Goal: Task Accomplishment & Management: Use online tool/utility

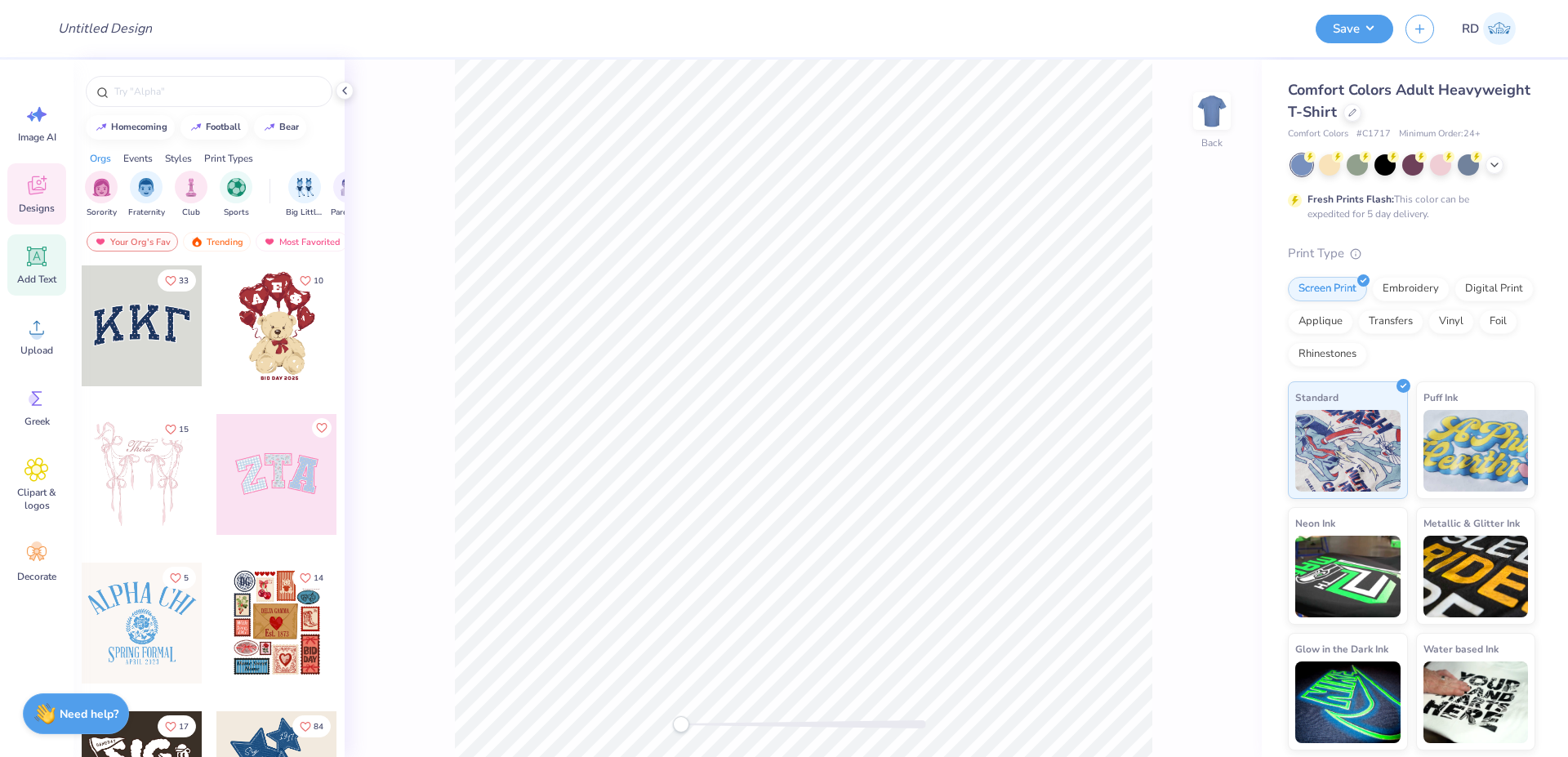
click at [35, 254] on icon at bounding box center [37, 257] width 16 height 16
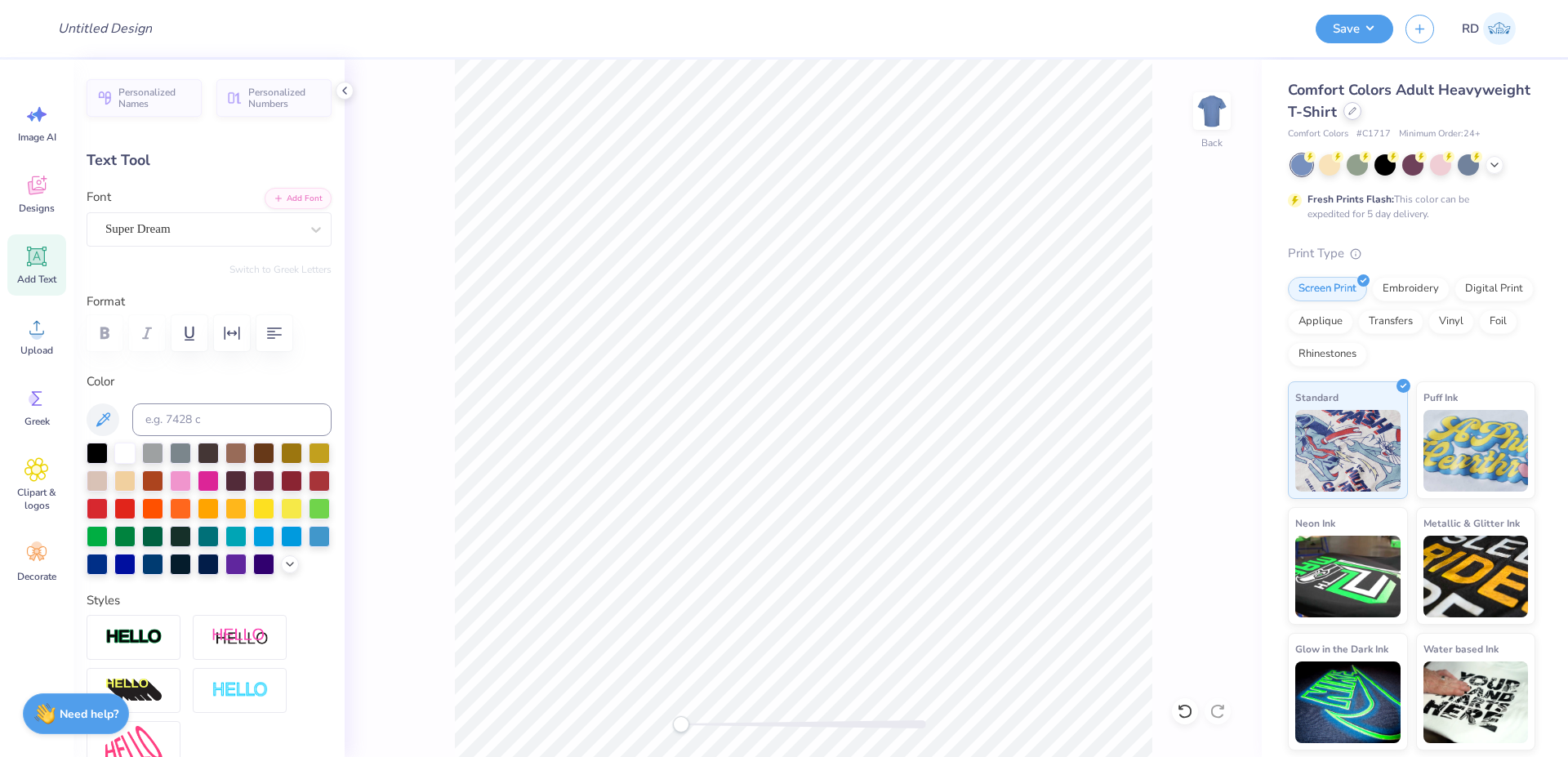
click at [967, 114] on icon at bounding box center [1352, 111] width 8 height 8
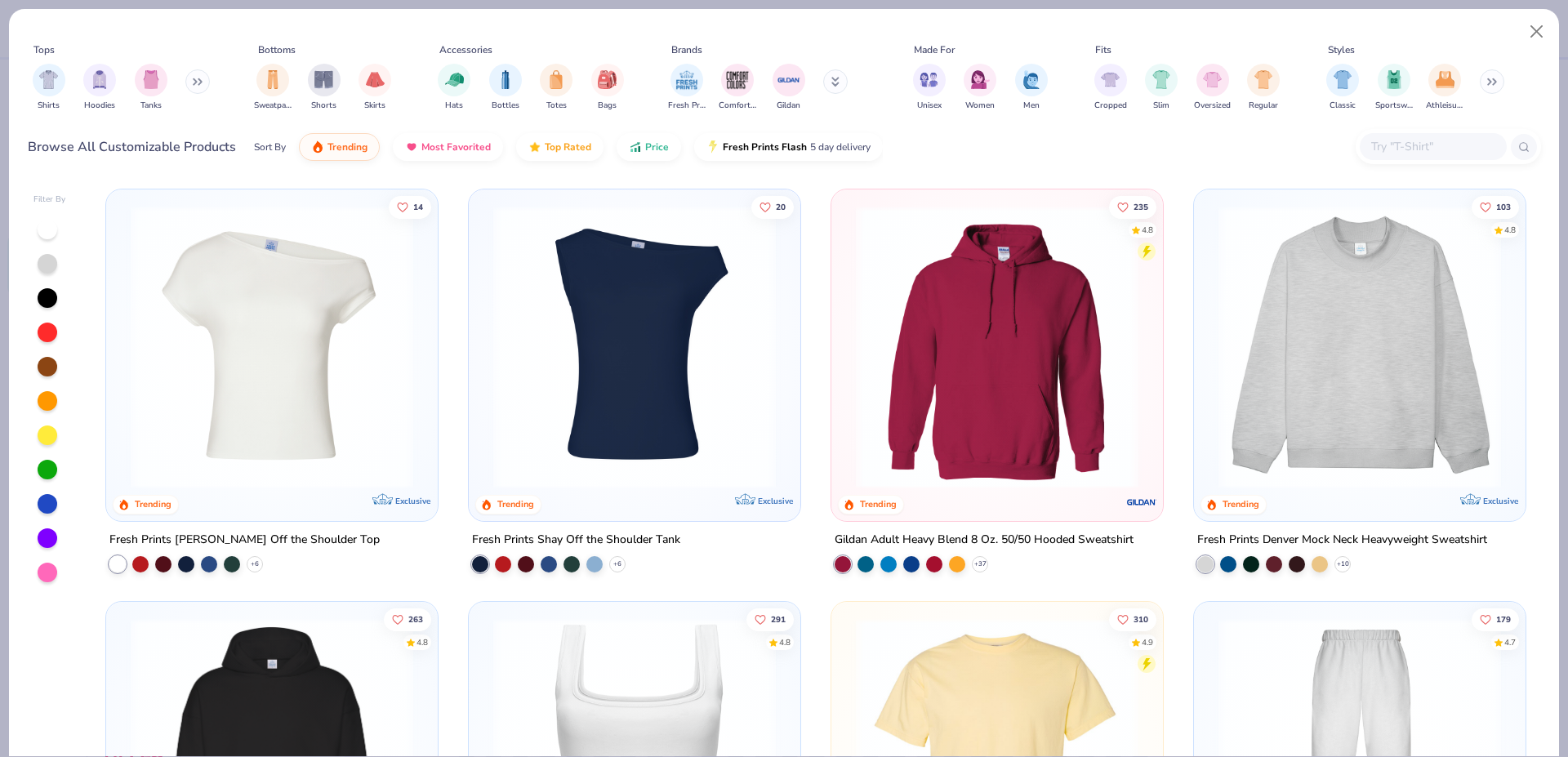
click at [967, 152] on input "text" at bounding box center [1432, 146] width 126 height 19
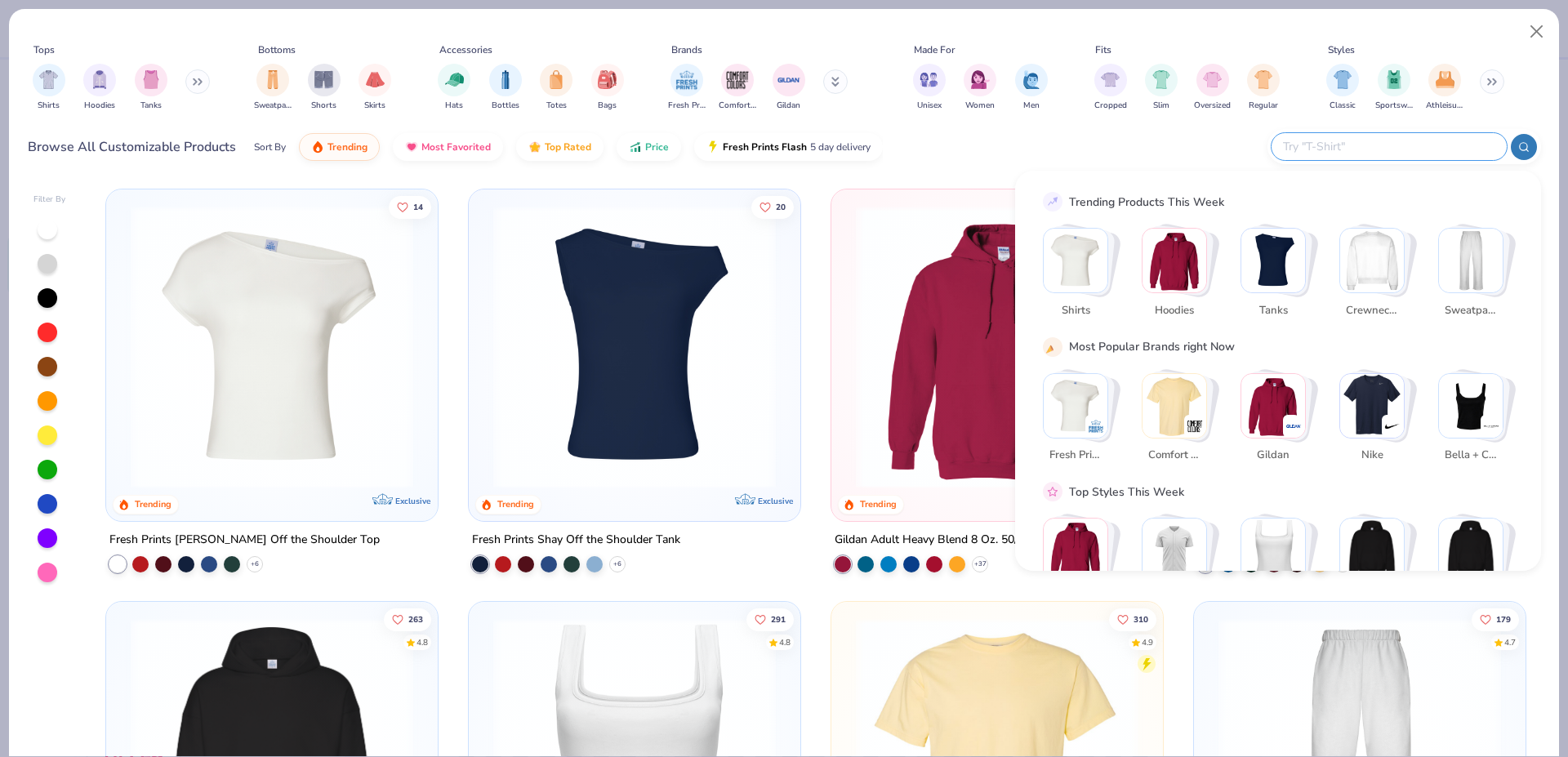
paste input "1567"
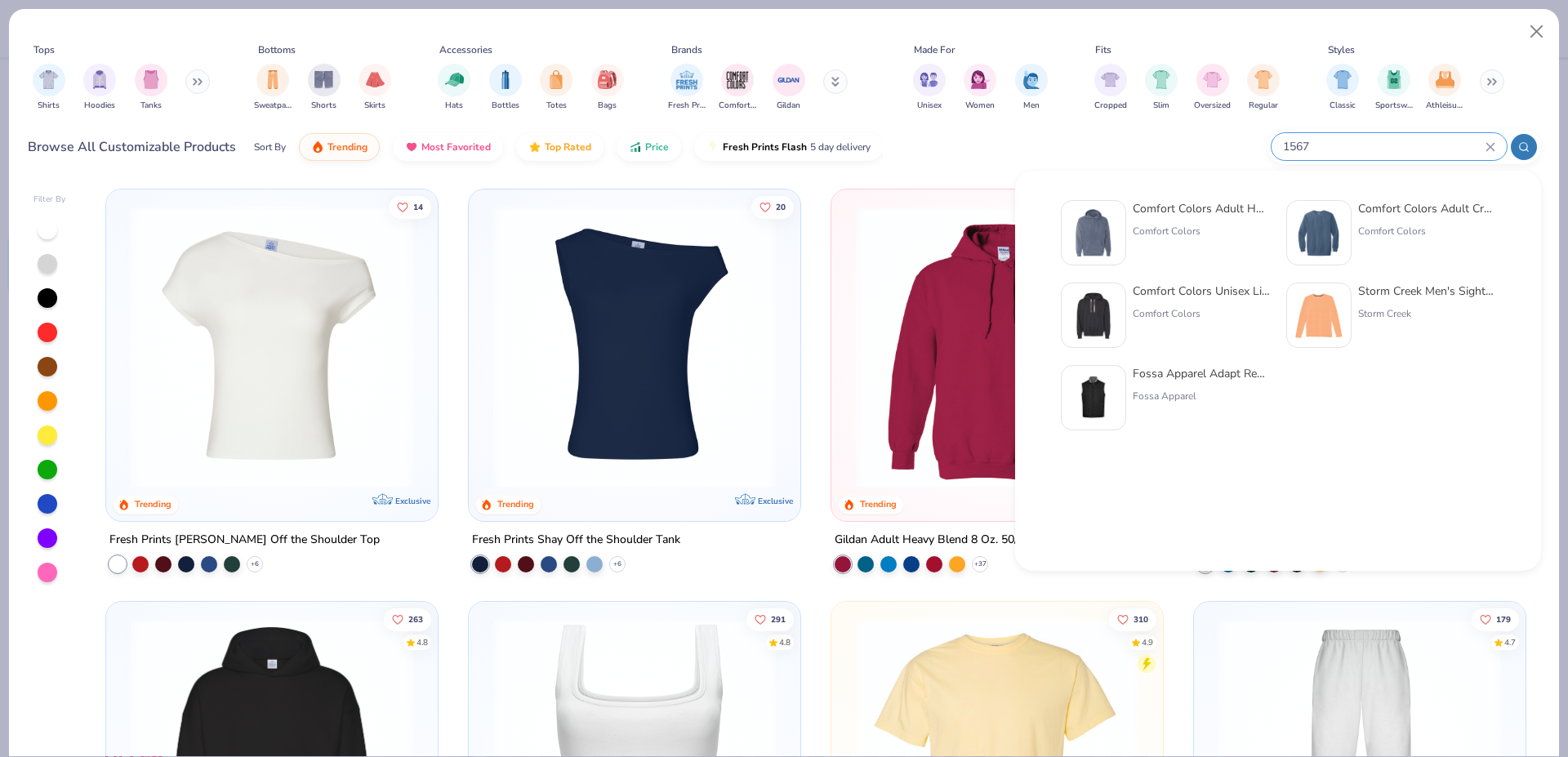
type input "1567"
click at [967, 229] on img at bounding box center [1093, 233] width 51 height 51
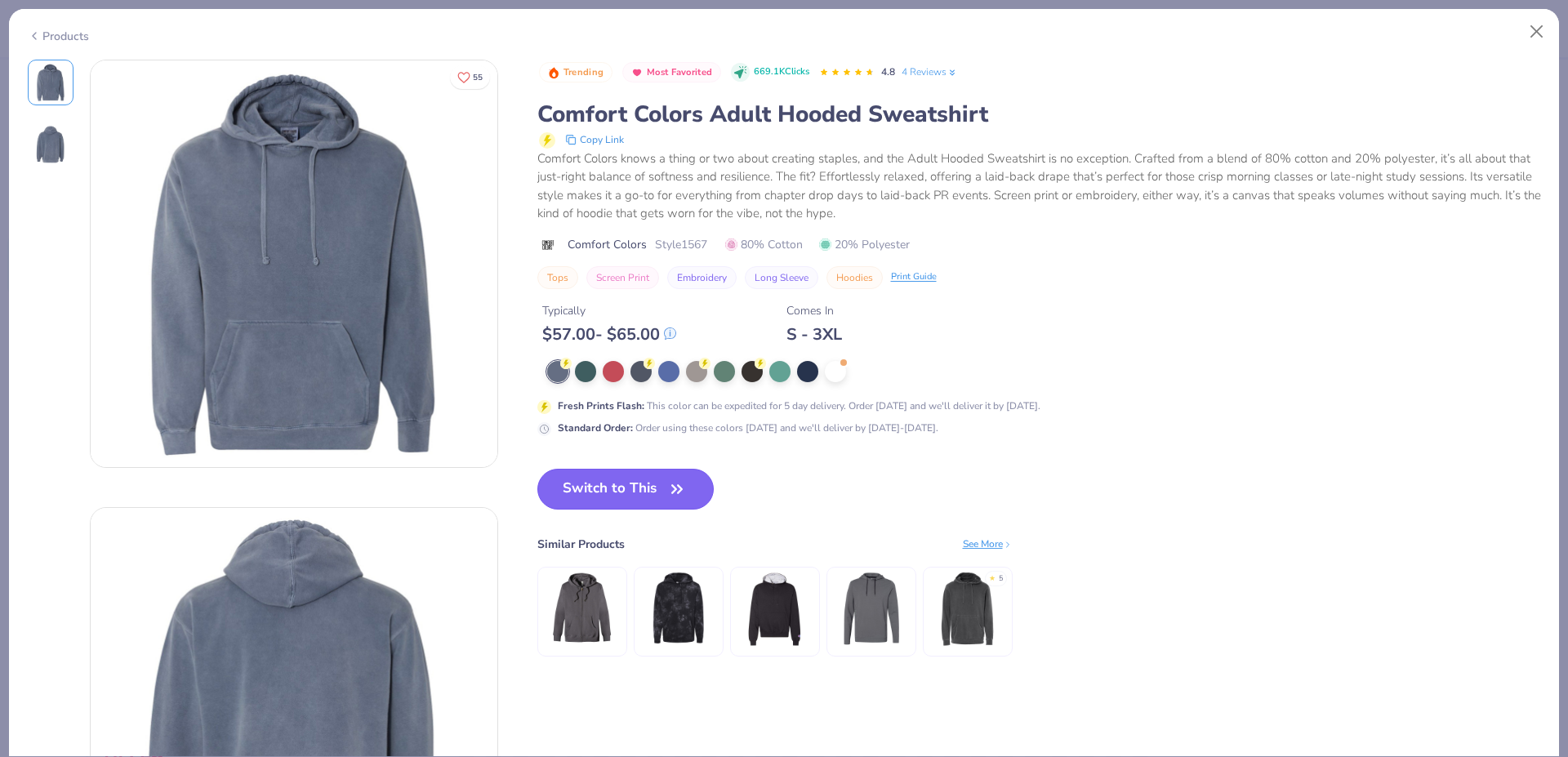
click at [616, 496] on button "Switch to This" at bounding box center [626, 489] width 177 height 41
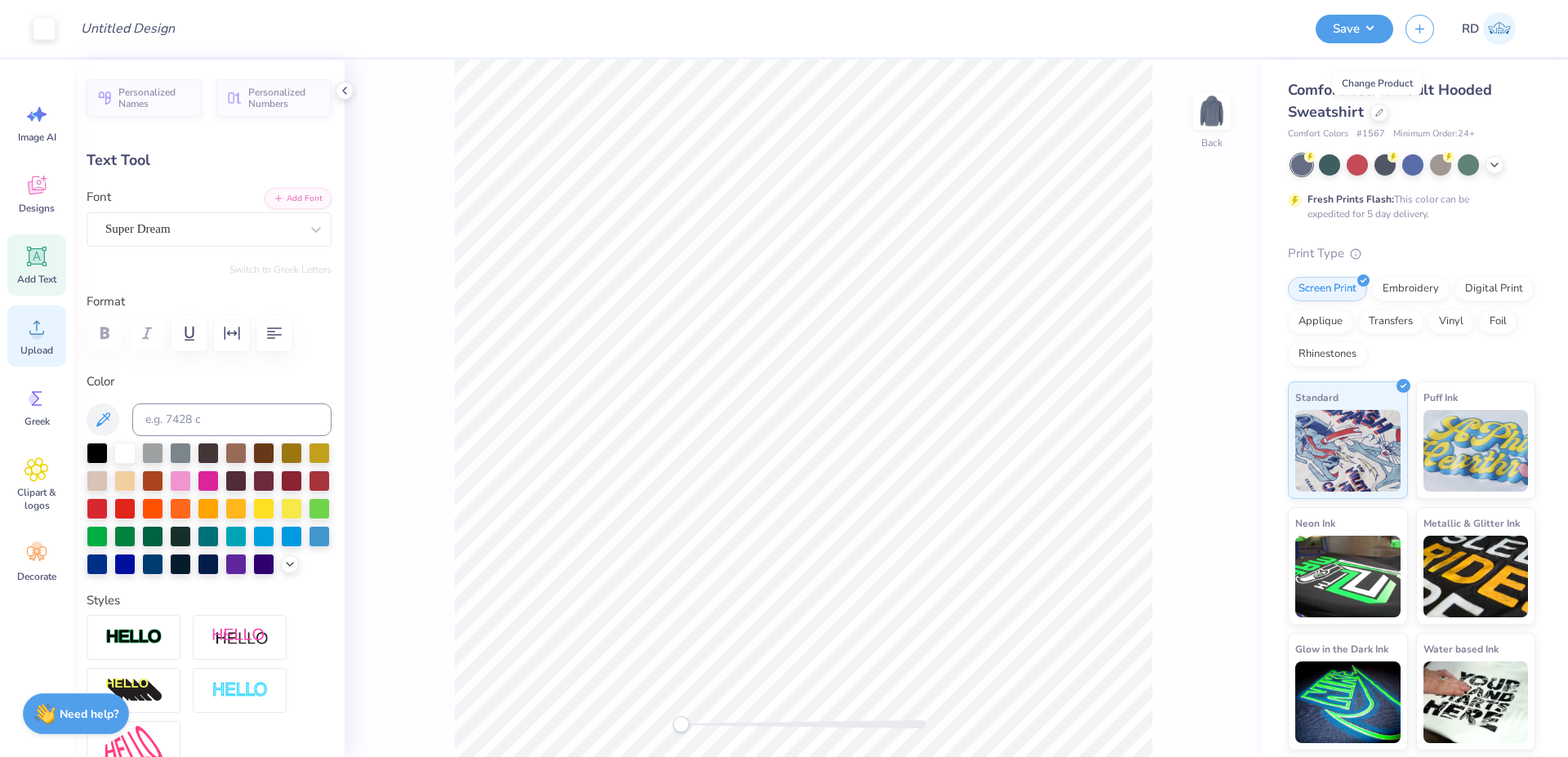
click at [46, 349] on span "Upload" at bounding box center [36, 350] width 33 height 13
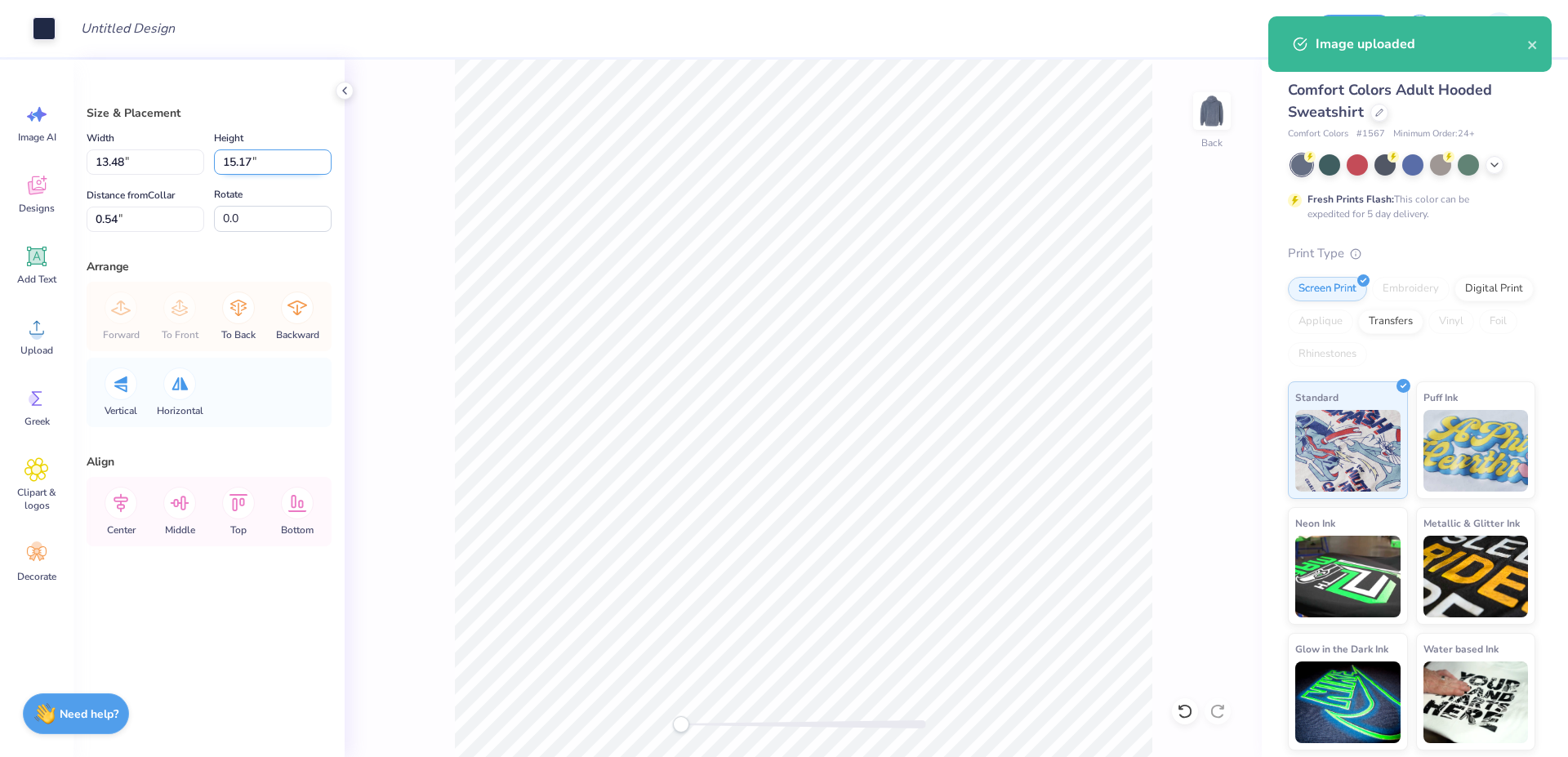
click at [261, 168] on input "15.17" at bounding box center [273, 162] width 118 height 25
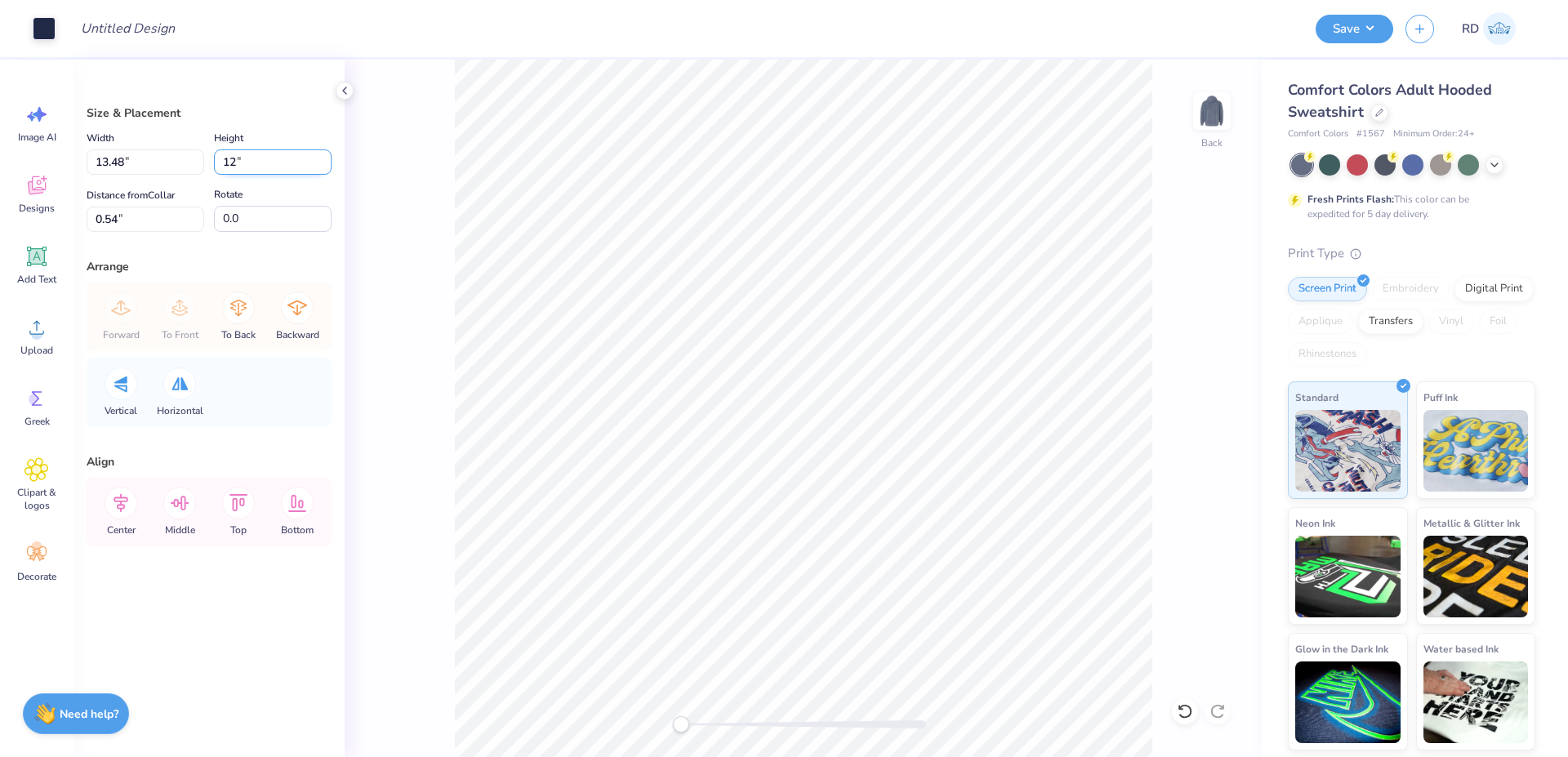
type input "12"
type input "10.66"
type input "12.00"
click at [165, 216] on input "2.12" at bounding box center [146, 219] width 118 height 25
click at [128, 509] on icon at bounding box center [121, 503] width 33 height 33
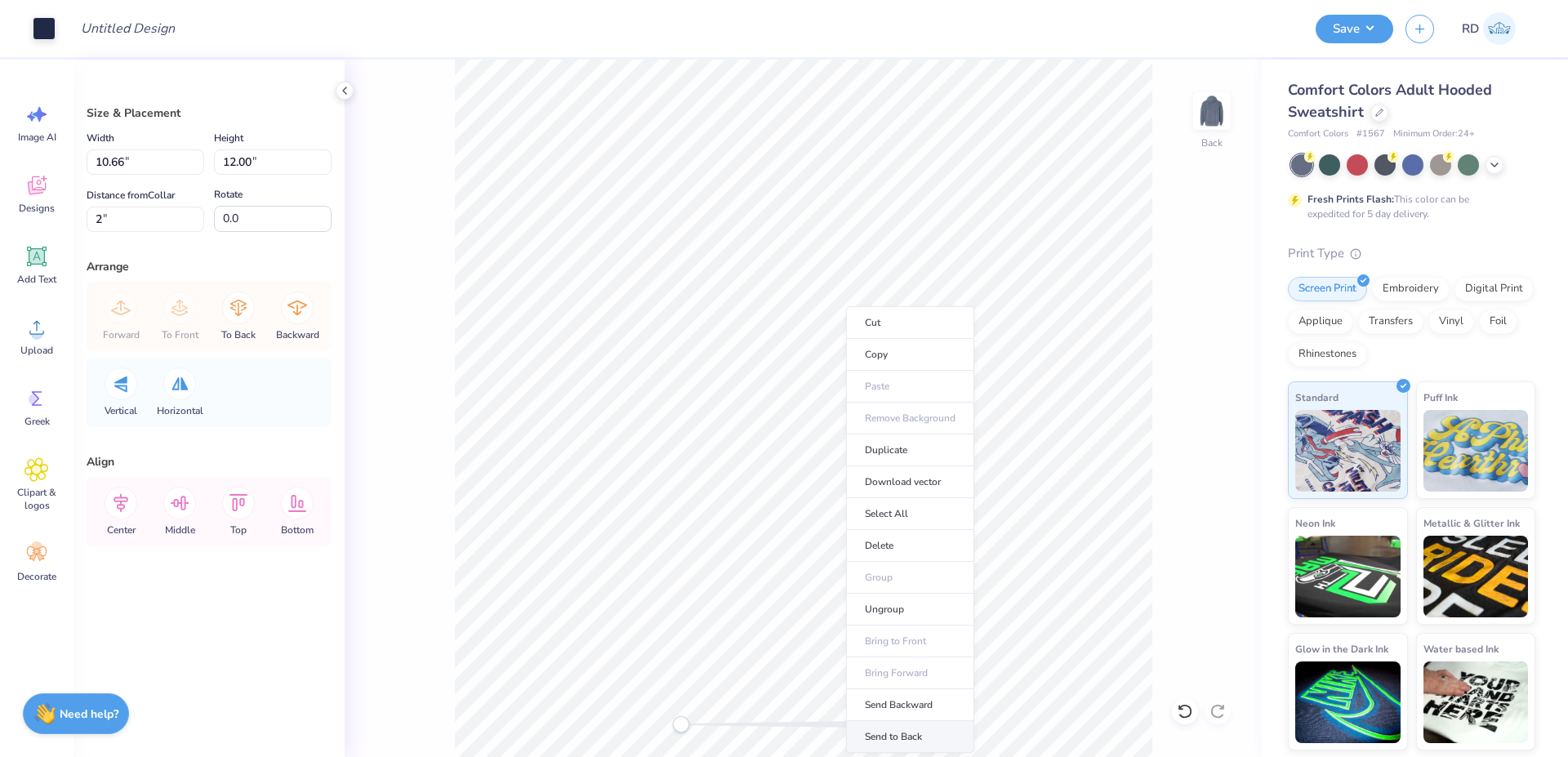
click at [899, 731] on li "Send to Back" at bounding box center [909, 737] width 128 height 32
type input "2.00"
drag, startPoint x: 704, startPoint y: 730, endPoint x: 732, endPoint y: 722, distance: 29.1
click at [716, 729] on div at bounding box center [802, 725] width 245 height 16
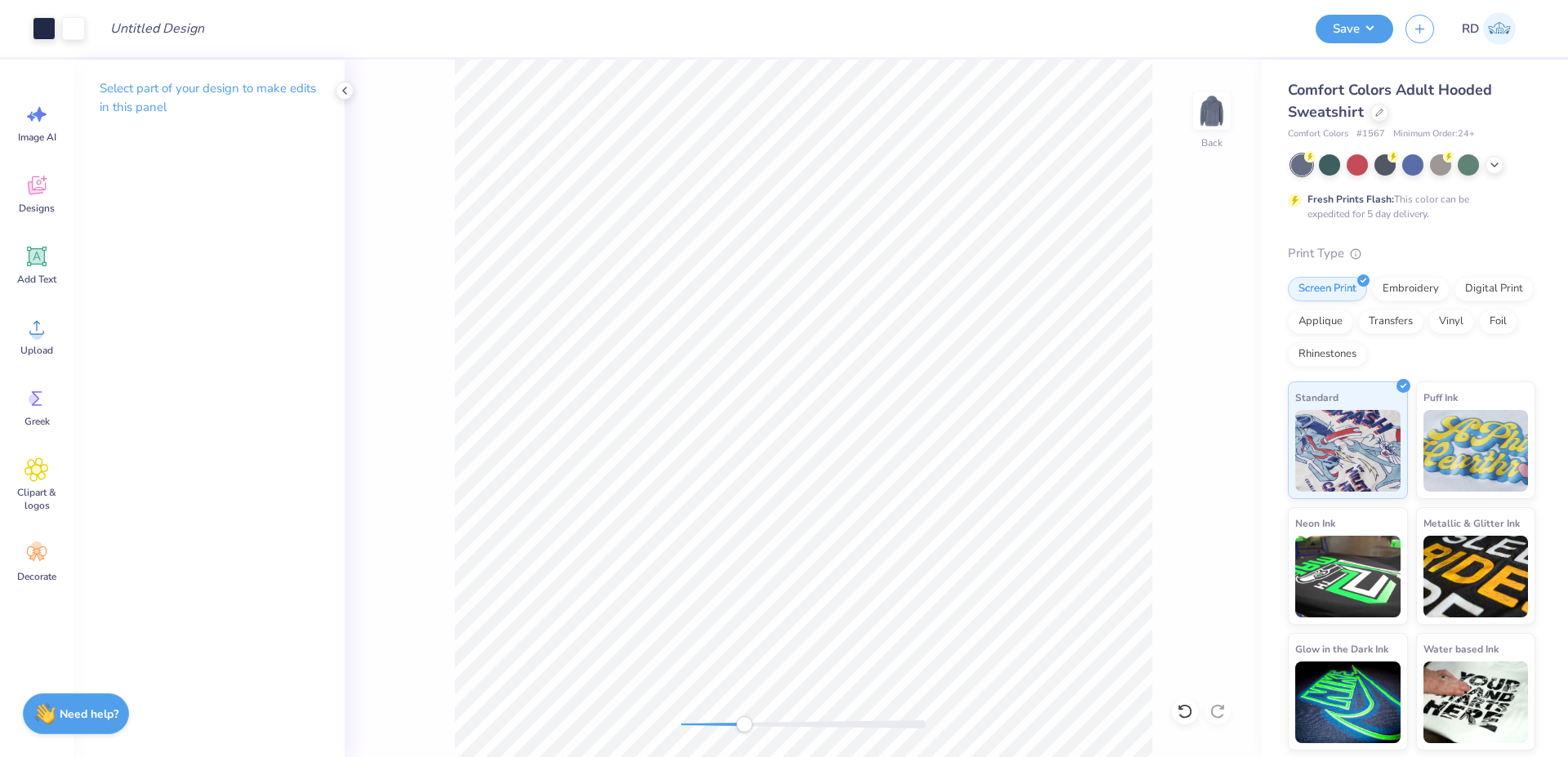
drag, startPoint x: 739, startPoint y: 721, endPoint x: 757, endPoint y: 717, distance: 18.4
click at [757, 717] on div at bounding box center [802, 725] width 245 height 16
drag, startPoint x: 765, startPoint y: 725, endPoint x: 752, endPoint y: 725, distance: 13.0
click at [752, 725] on div at bounding box center [802, 725] width 245 height 8
drag, startPoint x: 714, startPoint y: 726, endPoint x: 724, endPoint y: 728, distance: 10.2
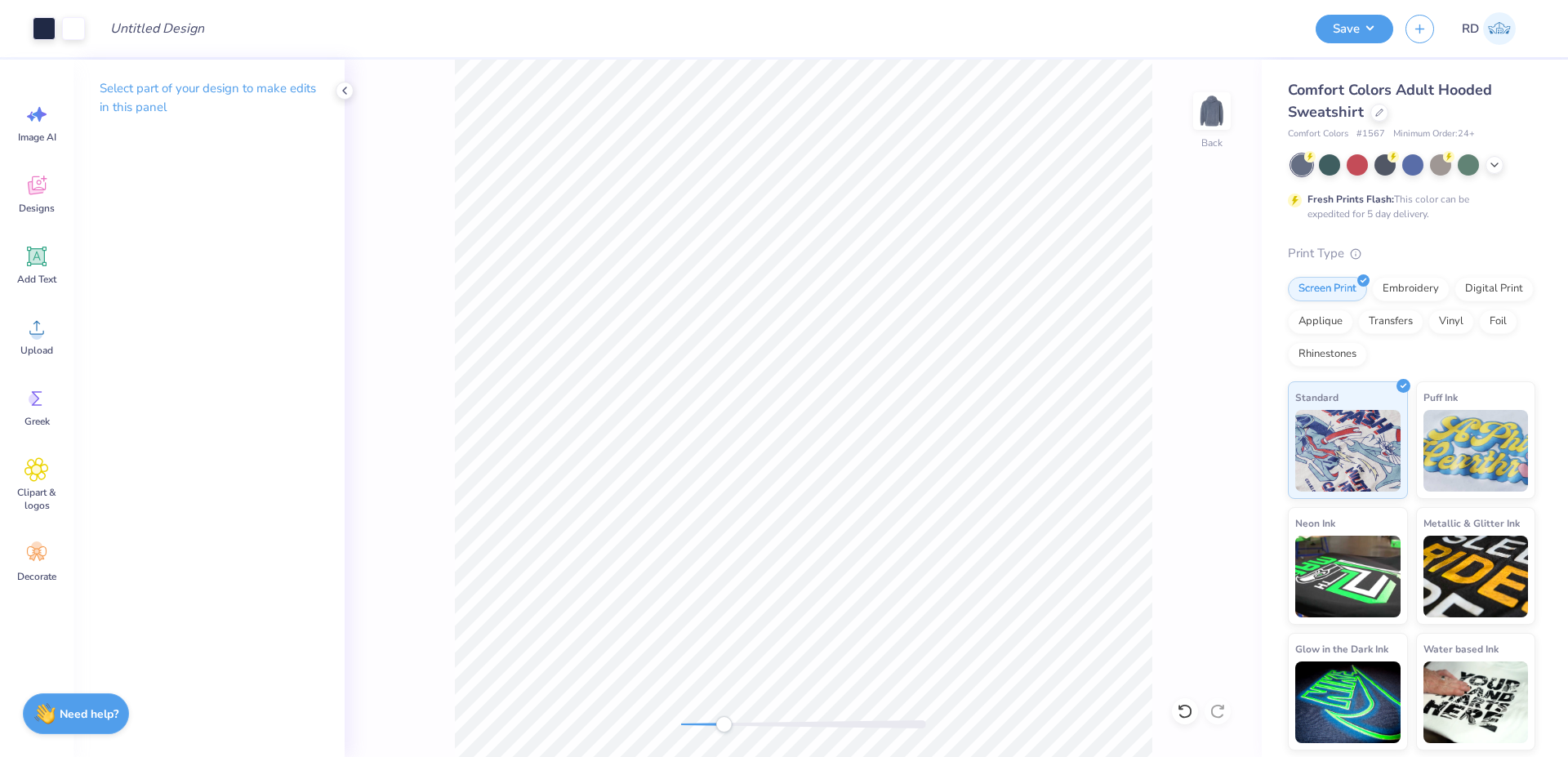
click at [724, 728] on div at bounding box center [802, 725] width 245 height 8
drag, startPoint x: 743, startPoint y: 720, endPoint x: 809, endPoint y: 721, distance: 66.0
click at [809, 721] on div at bounding box center [802, 725] width 245 height 16
drag, startPoint x: 802, startPoint y: 727, endPoint x: 734, endPoint y: 726, distance: 68.0
click at [734, 726] on div "Accessibility label" at bounding box center [734, 725] width 16 height 16
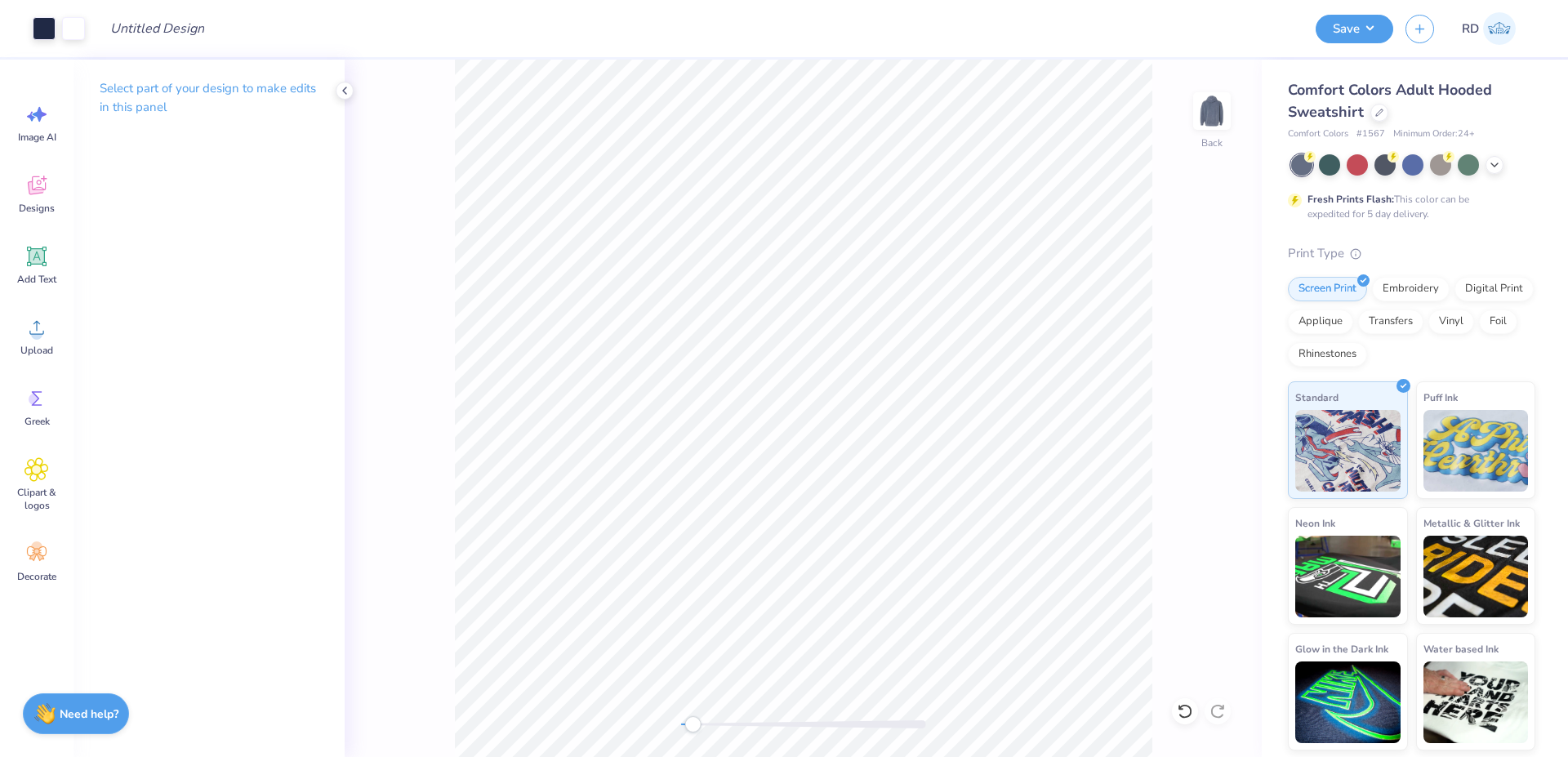
drag, startPoint x: 729, startPoint y: 726, endPoint x: 693, endPoint y: 726, distance: 36.0
click at [693, 726] on div "Accessibility label" at bounding box center [693, 725] width 16 height 16
click at [967, 160] on div at bounding box center [1440, 163] width 21 height 21
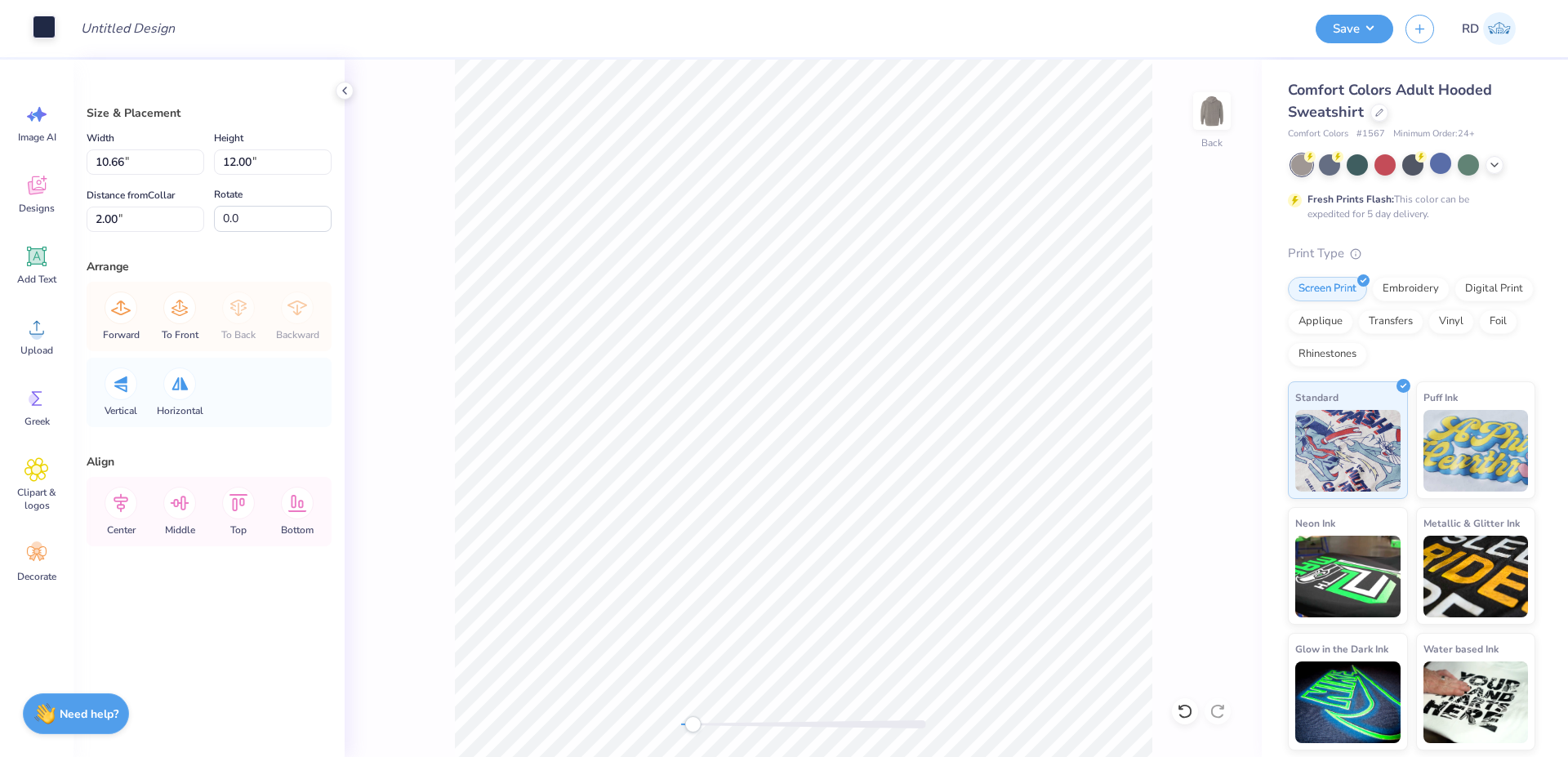
click at [47, 30] on div at bounding box center [44, 27] width 23 height 23
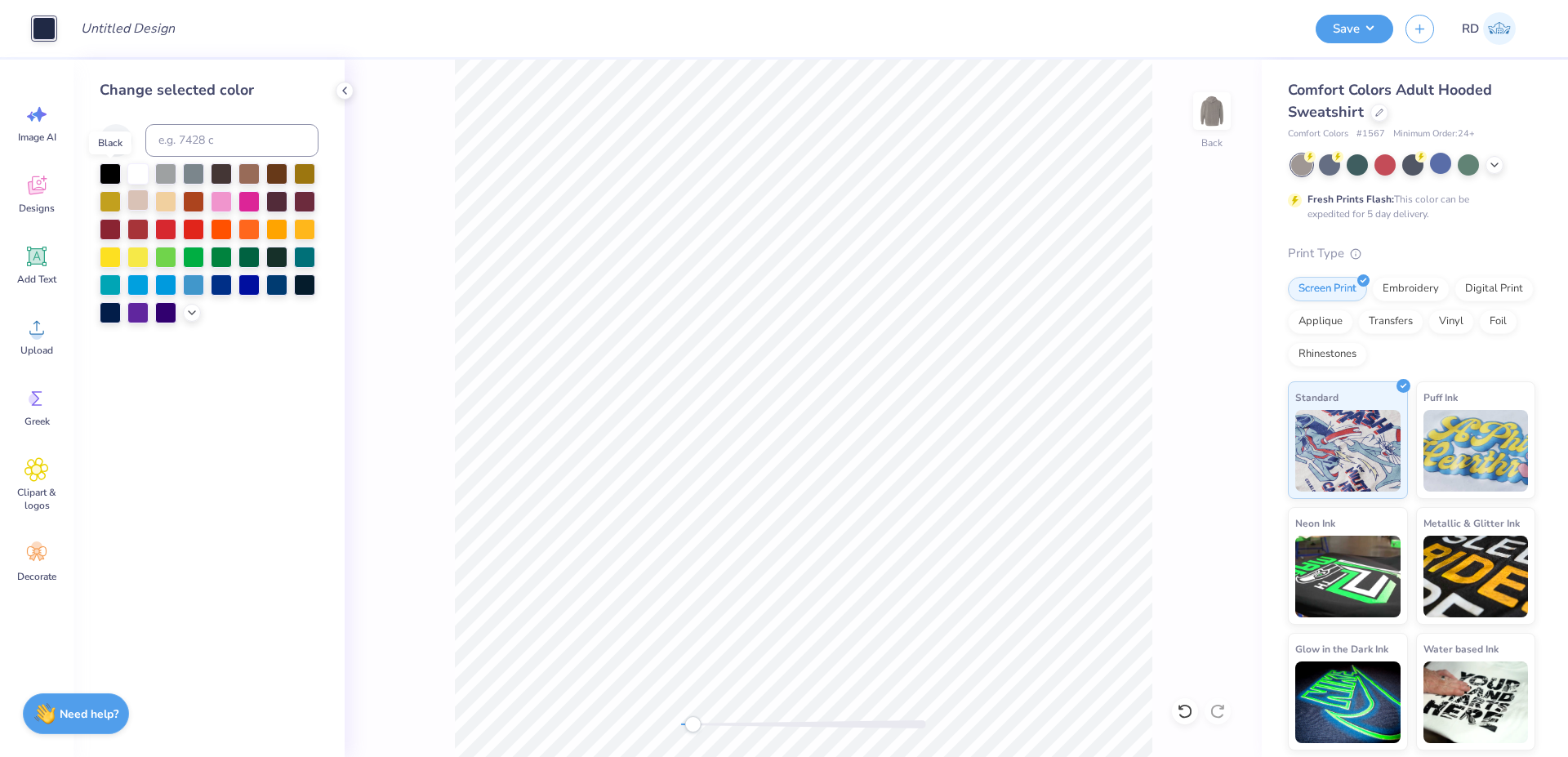
click at [110, 181] on div at bounding box center [110, 173] width 21 height 21
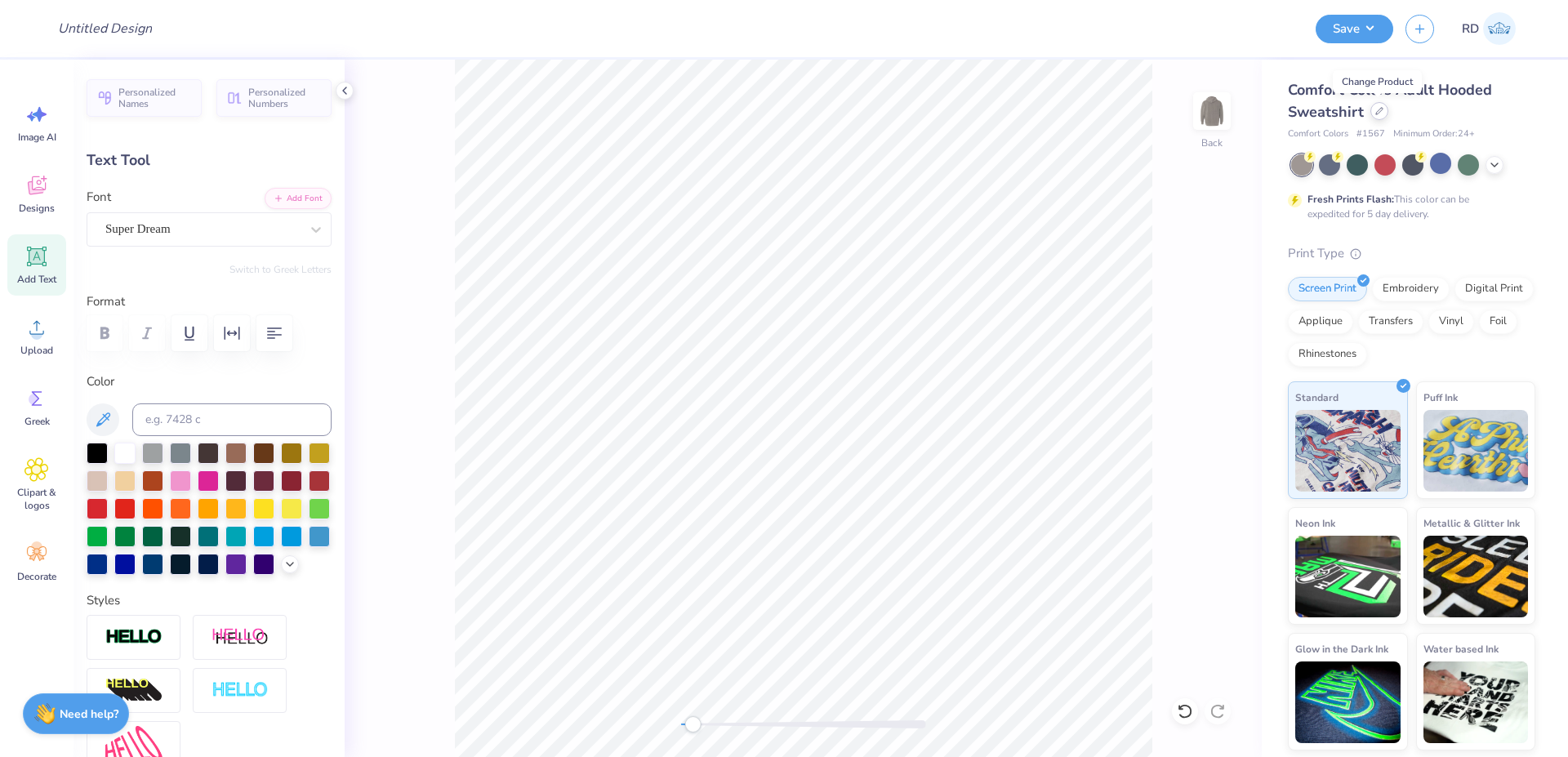
click at [967, 113] on icon at bounding box center [1379, 111] width 8 height 8
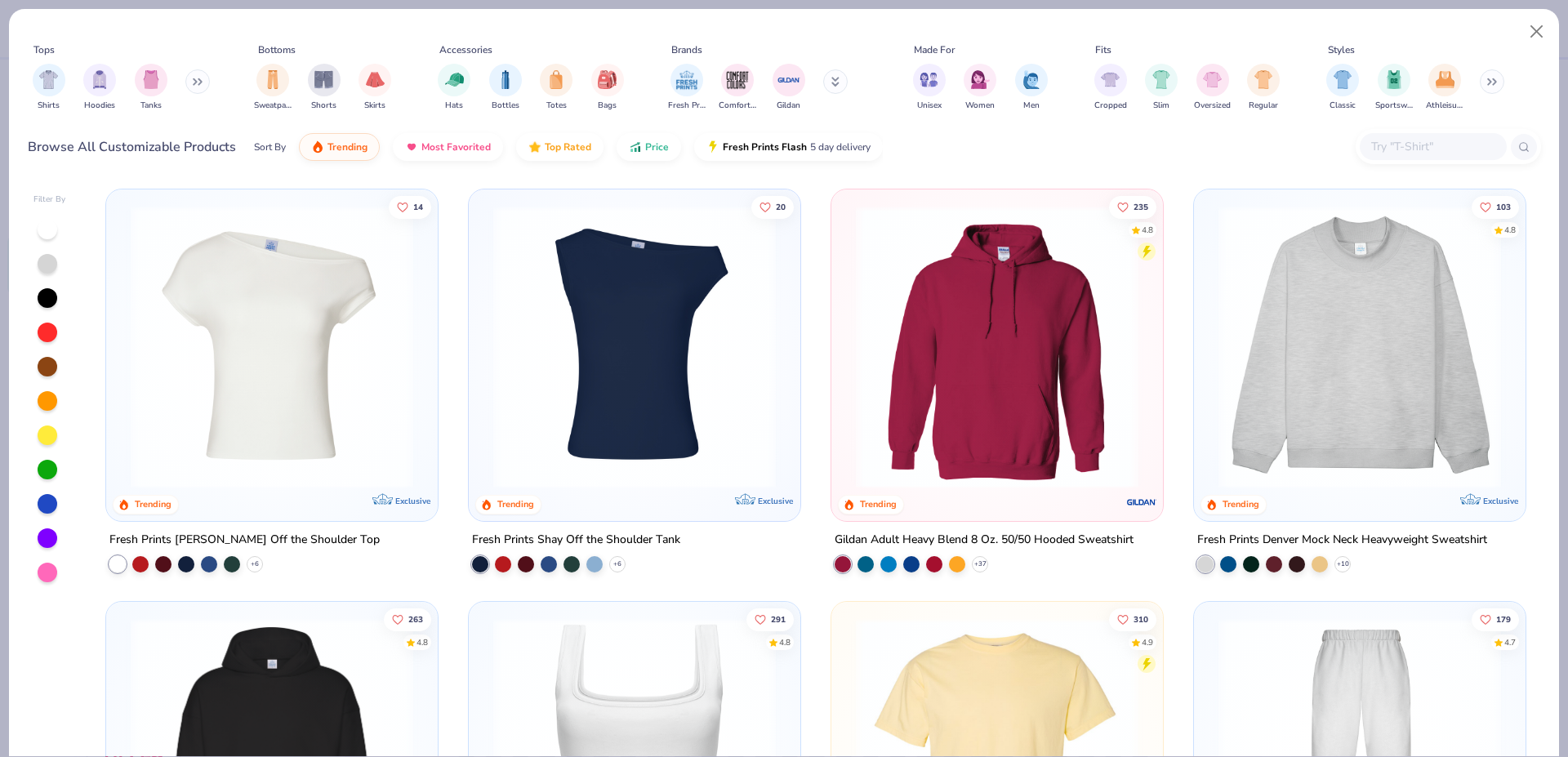
click at [967, 146] on input "text" at bounding box center [1432, 146] width 126 height 19
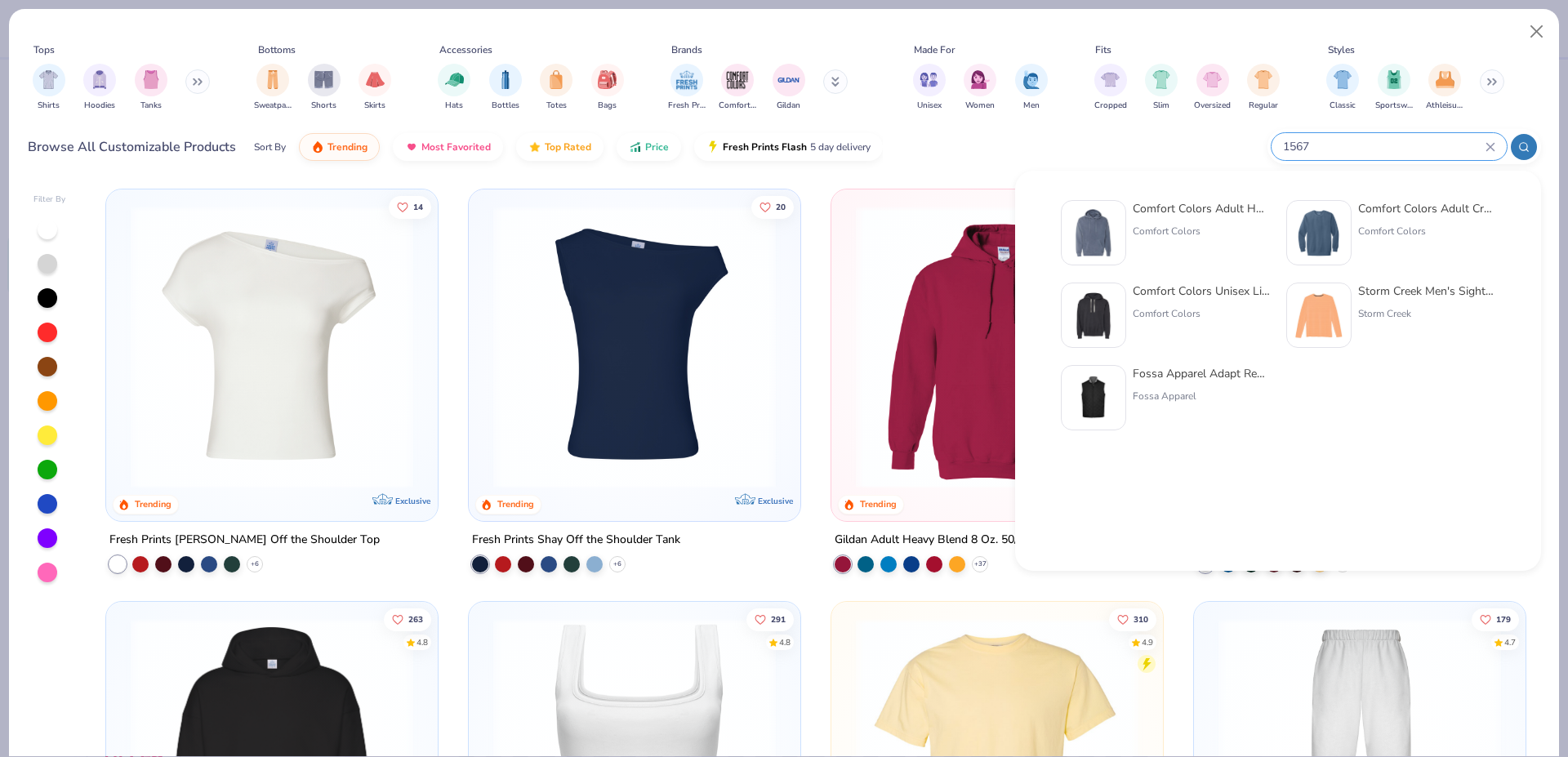
type input "1567"
click at [967, 218] on div "Comfort Colors Adult Hooded Sweatshirt Comfort Colors" at bounding box center [1200, 232] width 137 height 65
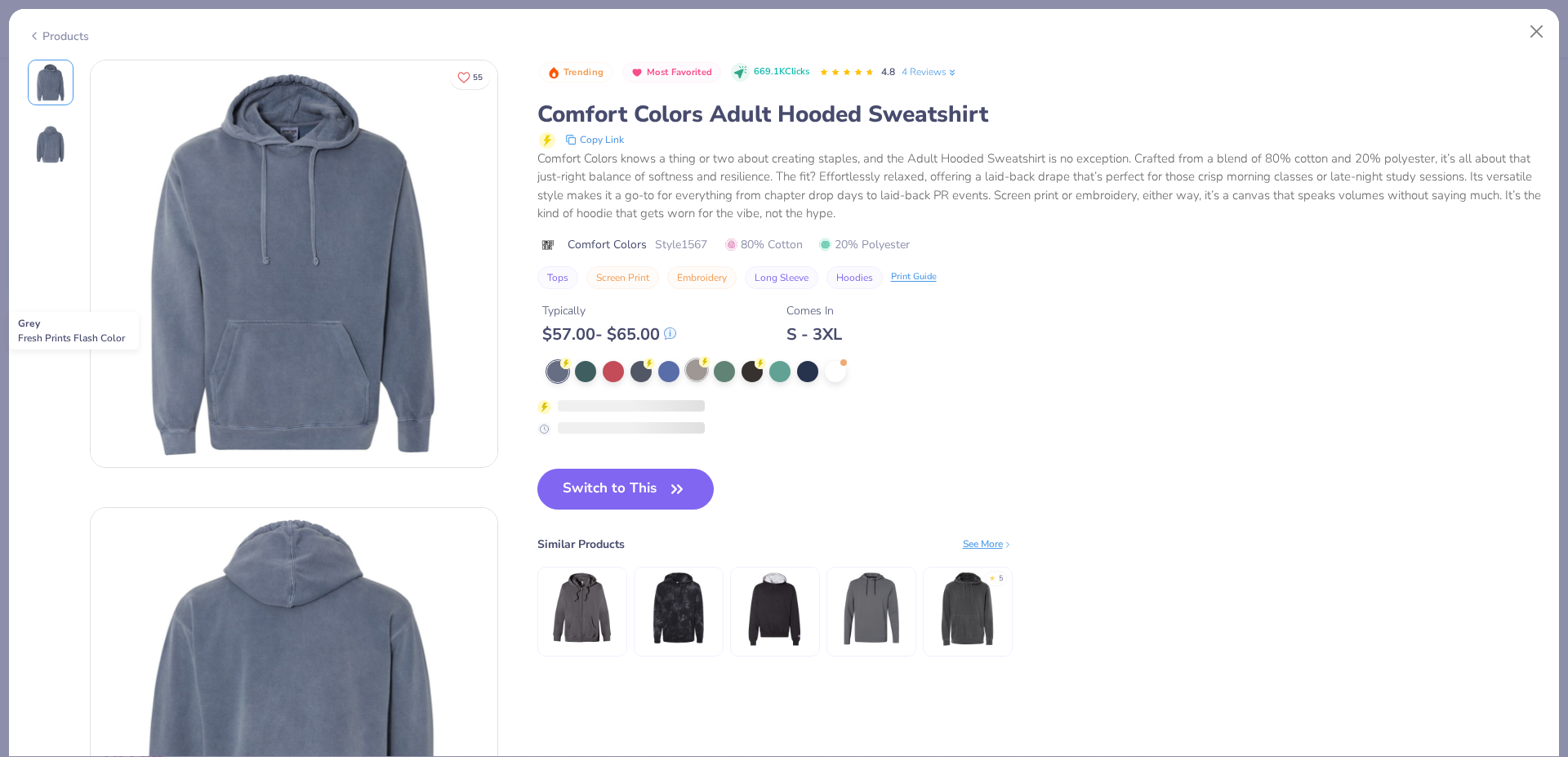
click at [707, 367] on circle at bounding box center [704, 361] width 11 height 11
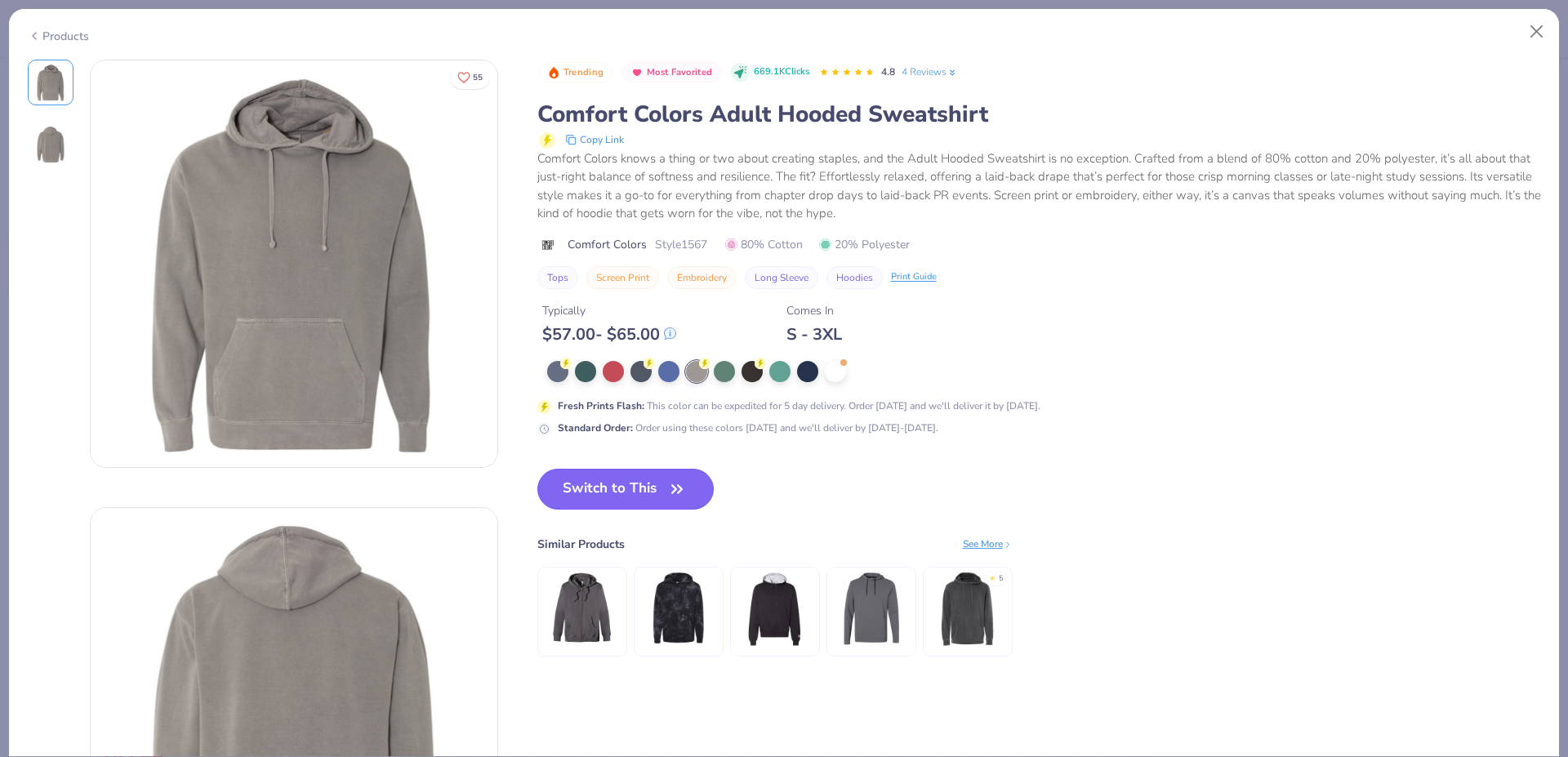
click at [569, 479] on button "Switch to This" at bounding box center [626, 489] width 177 height 41
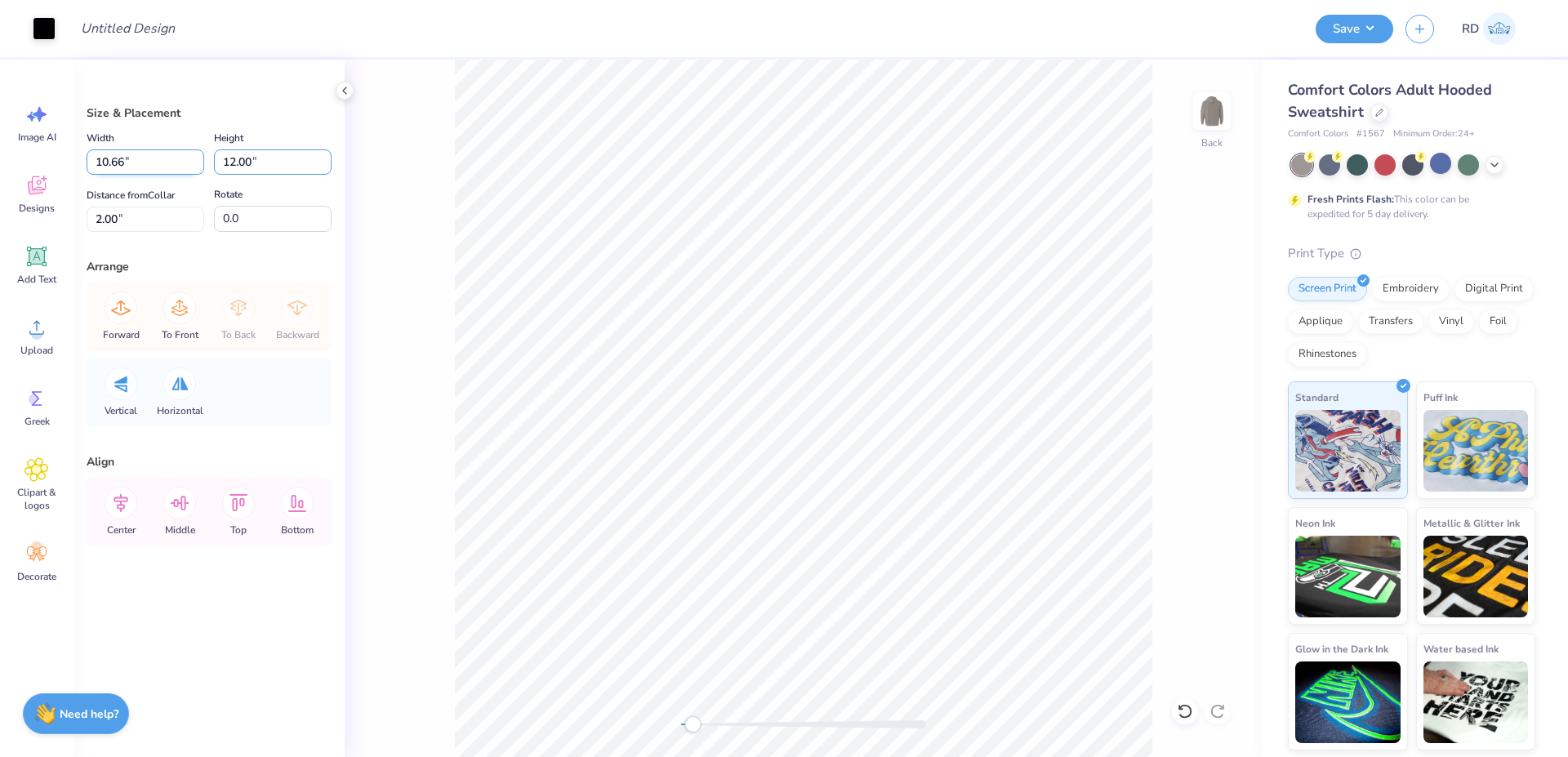
drag, startPoint x: 265, startPoint y: 162, endPoint x: 172, endPoint y: 169, distance: 93.3
click at [214, 167] on input "12.00" at bounding box center [273, 162] width 118 height 25
type input "13"
type input "11.55"
type input "13.00"
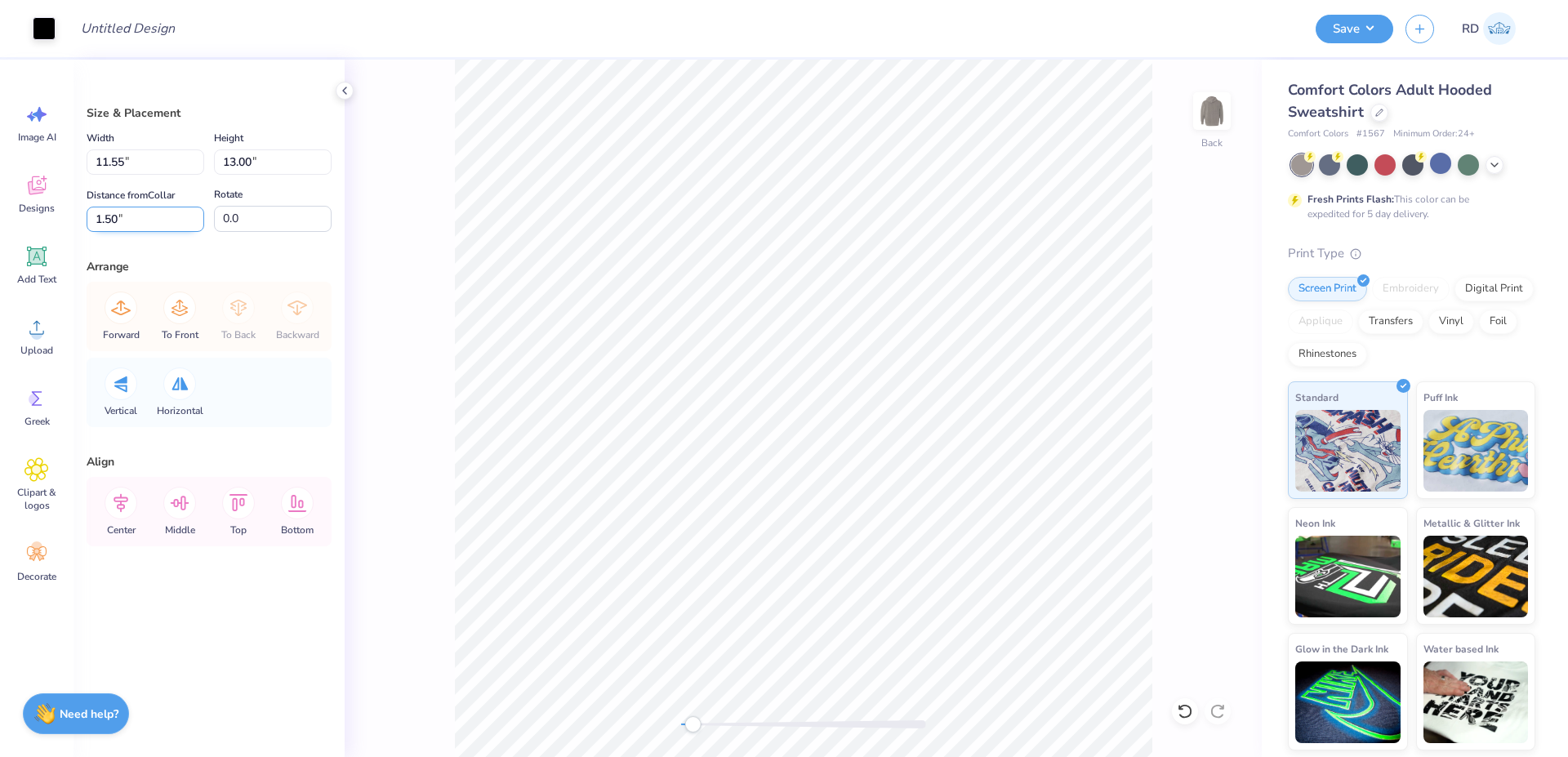
drag, startPoint x: 164, startPoint y: 221, endPoint x: 0, endPoint y: 230, distance: 164.2
click at [87, 230] on input "1.50" at bounding box center [146, 219] width 118 height 25
type input "2"
drag, startPoint x: 288, startPoint y: 159, endPoint x: 46, endPoint y: 166, distance: 242.1
click at [214, 166] on input "13.00" at bounding box center [273, 162] width 118 height 25
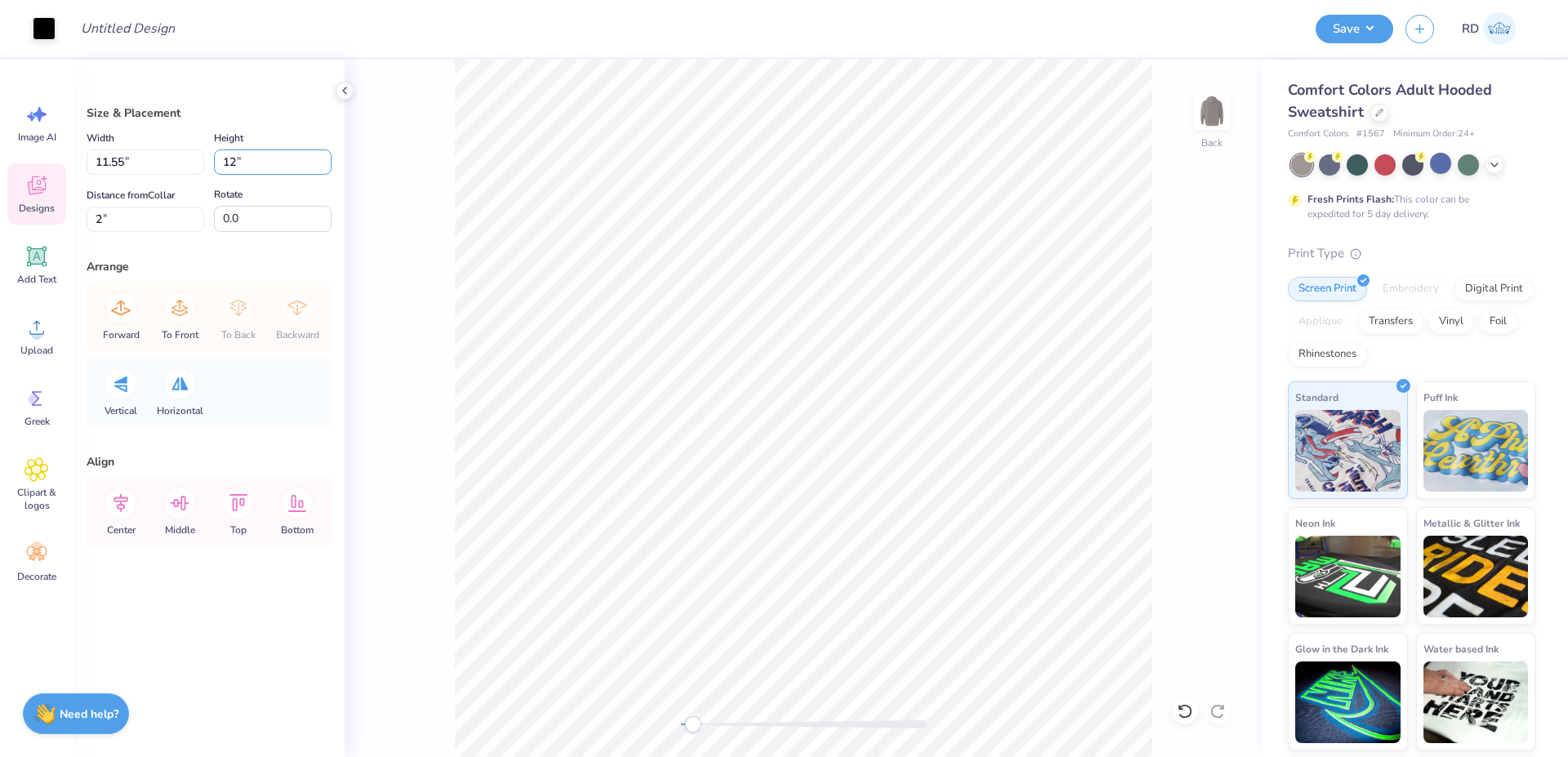
type input "12"
type input "10.66"
type input "12.00"
drag, startPoint x: 142, startPoint y: 207, endPoint x: 2, endPoint y: 219, distance: 140.5
click at [74, 218] on div "Size & Placement Width 10.66 10.66 " Height 12.00 12.00 " Distance from Collar …" at bounding box center [209, 409] width 271 height 698
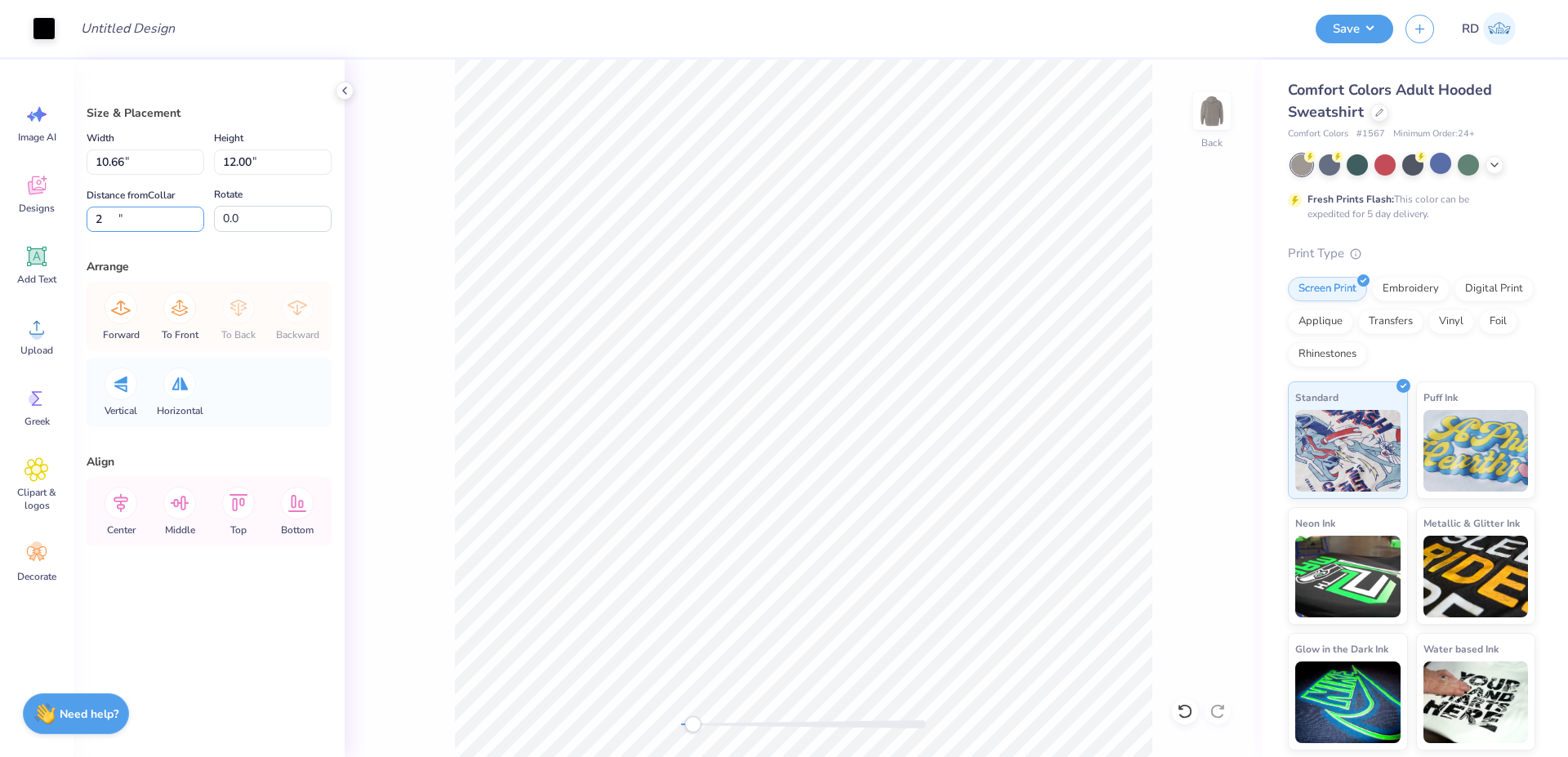
type input "2"
click at [132, 507] on icon at bounding box center [121, 503] width 33 height 33
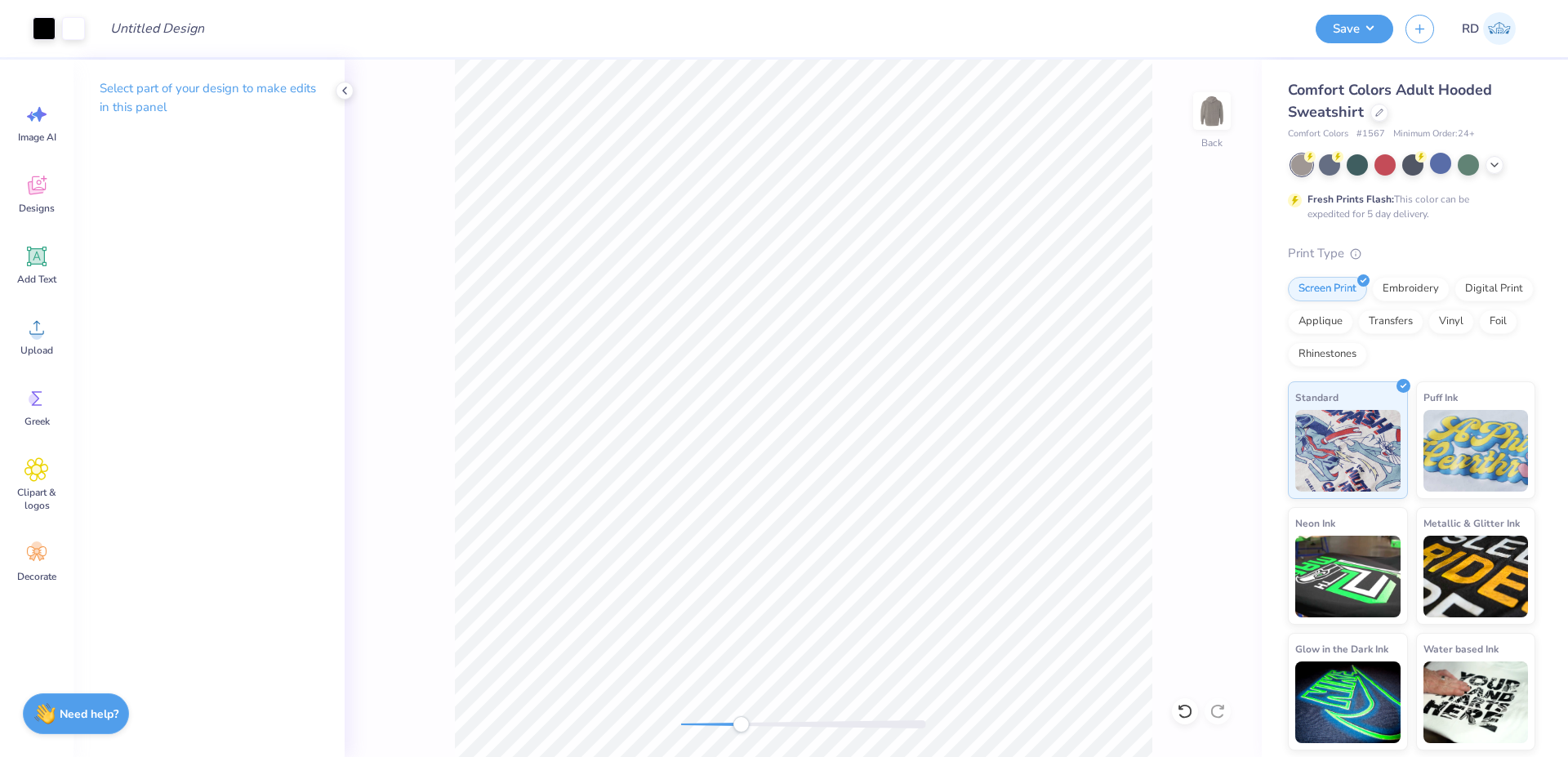
drag, startPoint x: 712, startPoint y: 717, endPoint x: 741, endPoint y: 721, distance: 29.3
click at [741, 721] on div at bounding box center [802, 725] width 245 height 16
click at [703, 721] on div at bounding box center [802, 725] width 245 height 8
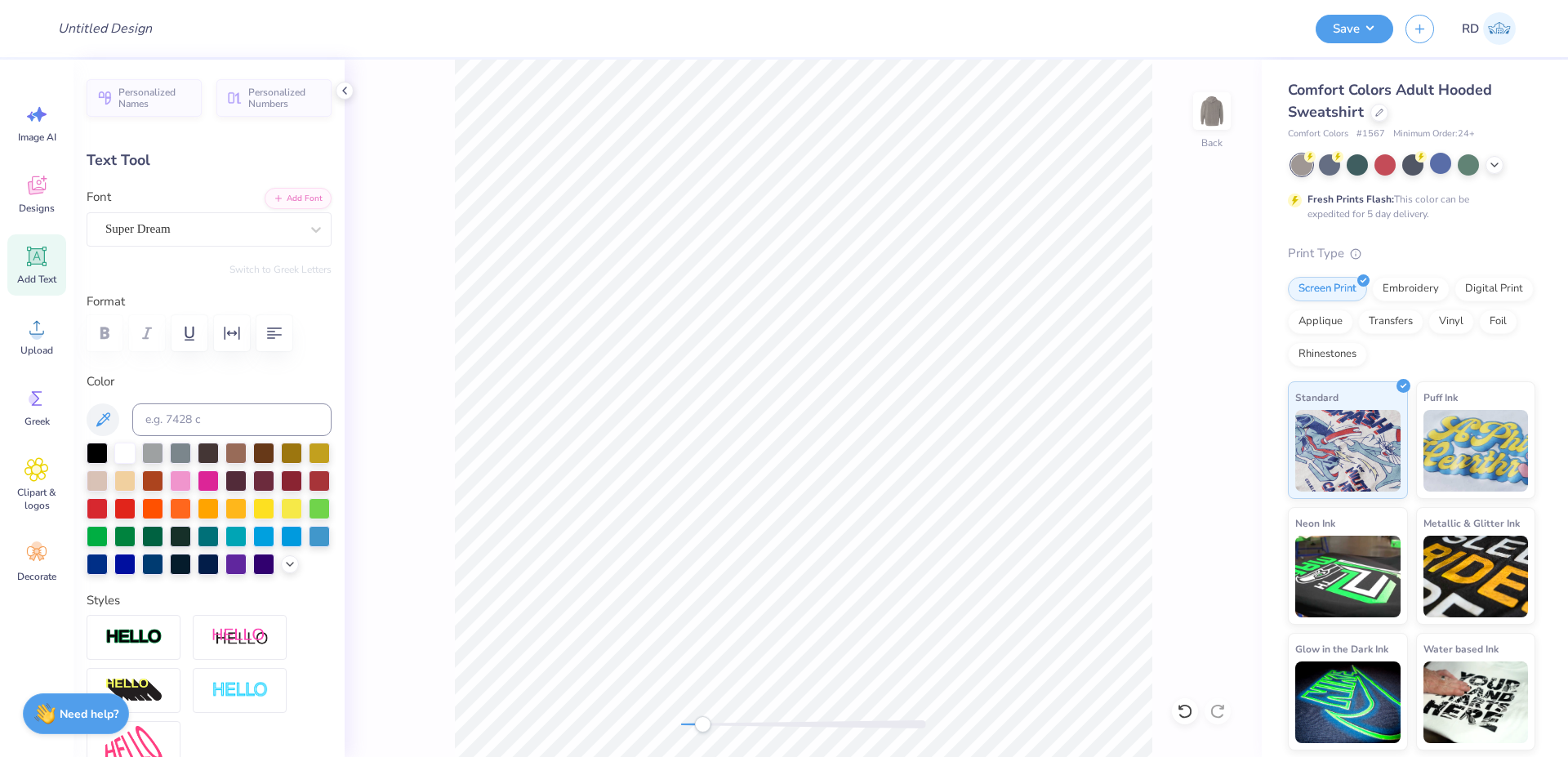
scroll to position [0, 5]
type textarea "EST. 1839"
click at [292, 188] on button "Add Font" at bounding box center [298, 196] width 67 height 21
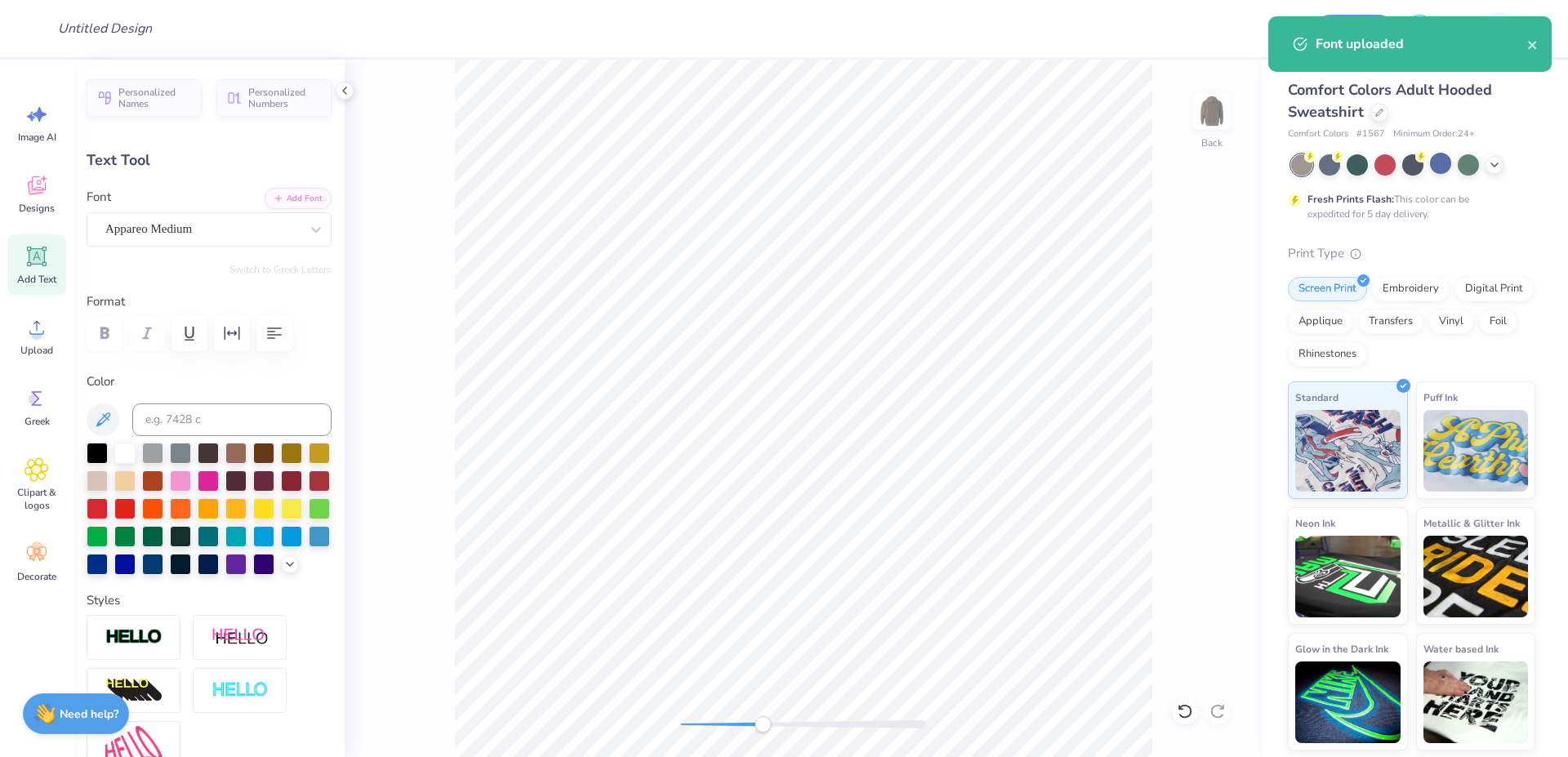
drag, startPoint x: 734, startPoint y: 720, endPoint x: 767, endPoint y: 719, distance: 33.0
click at [767, 719] on div at bounding box center [802, 725] width 245 height 16
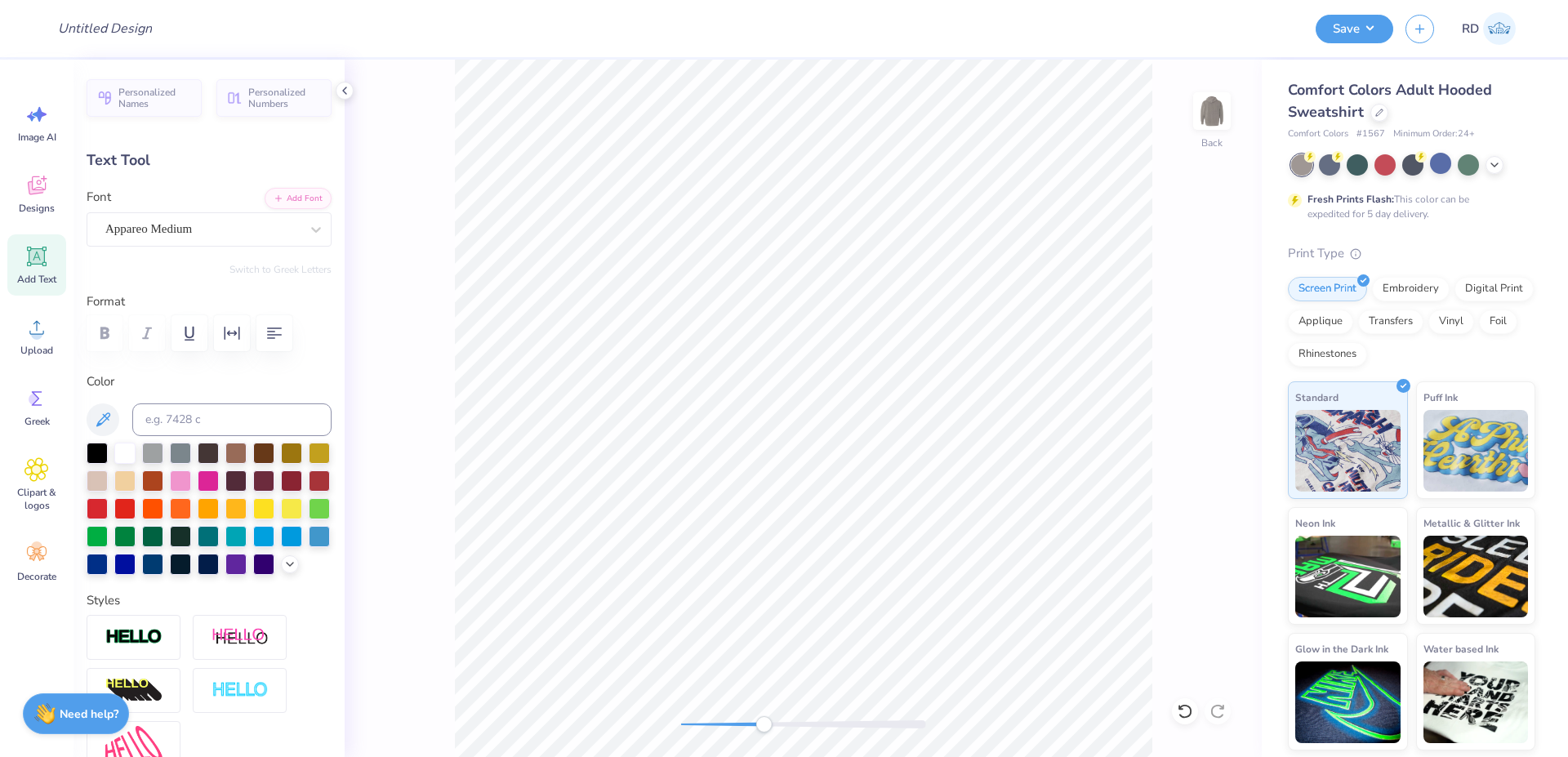
type input "3.50"
type input "0.60"
type input "11.17"
type input "2.59"
type input "0.45"
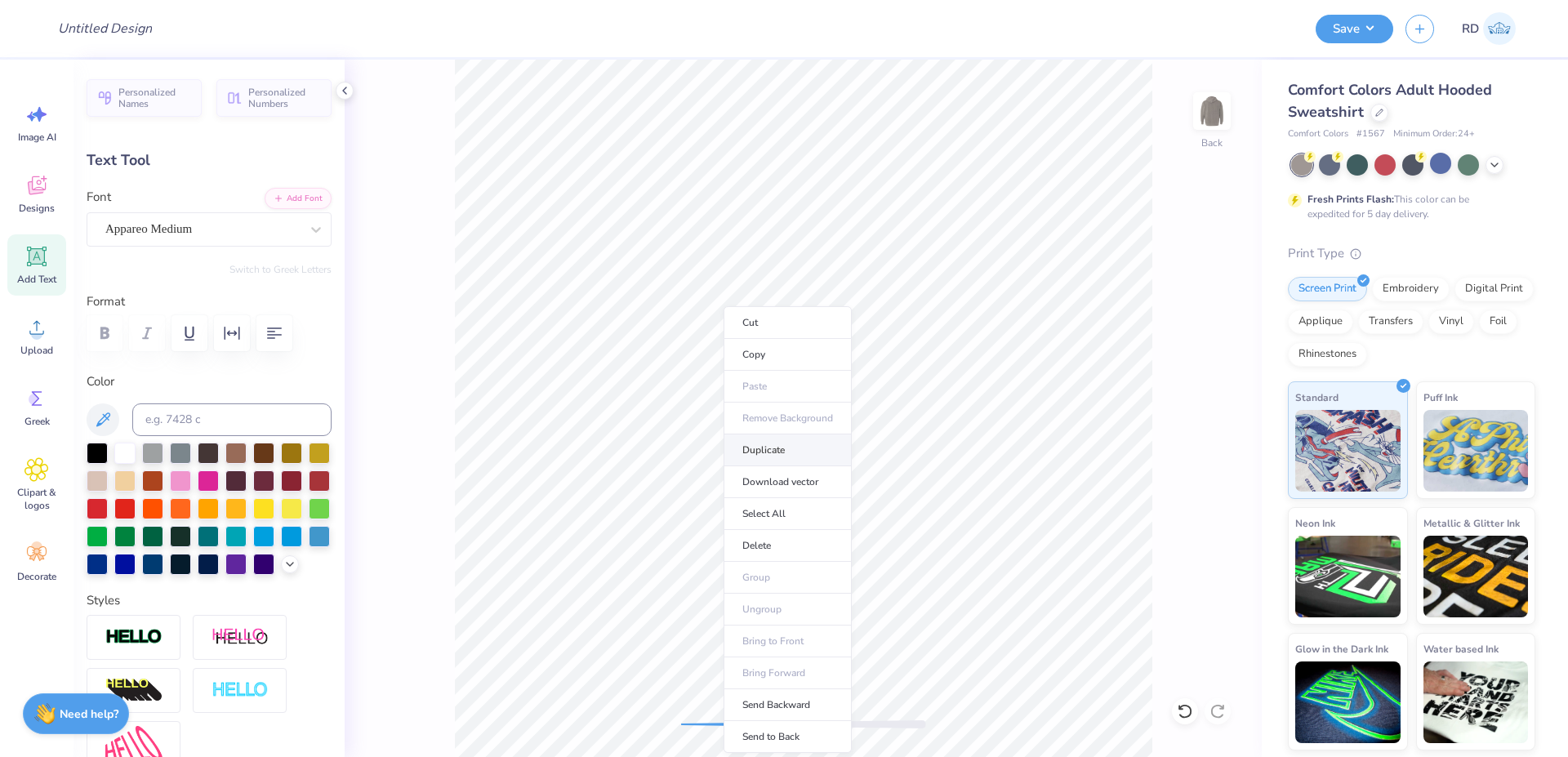
click at [748, 440] on li "Duplicate" at bounding box center [787, 451] width 128 height 32
type input "11.91"
type textarea "BETA THETA PI"
type input "4.74"
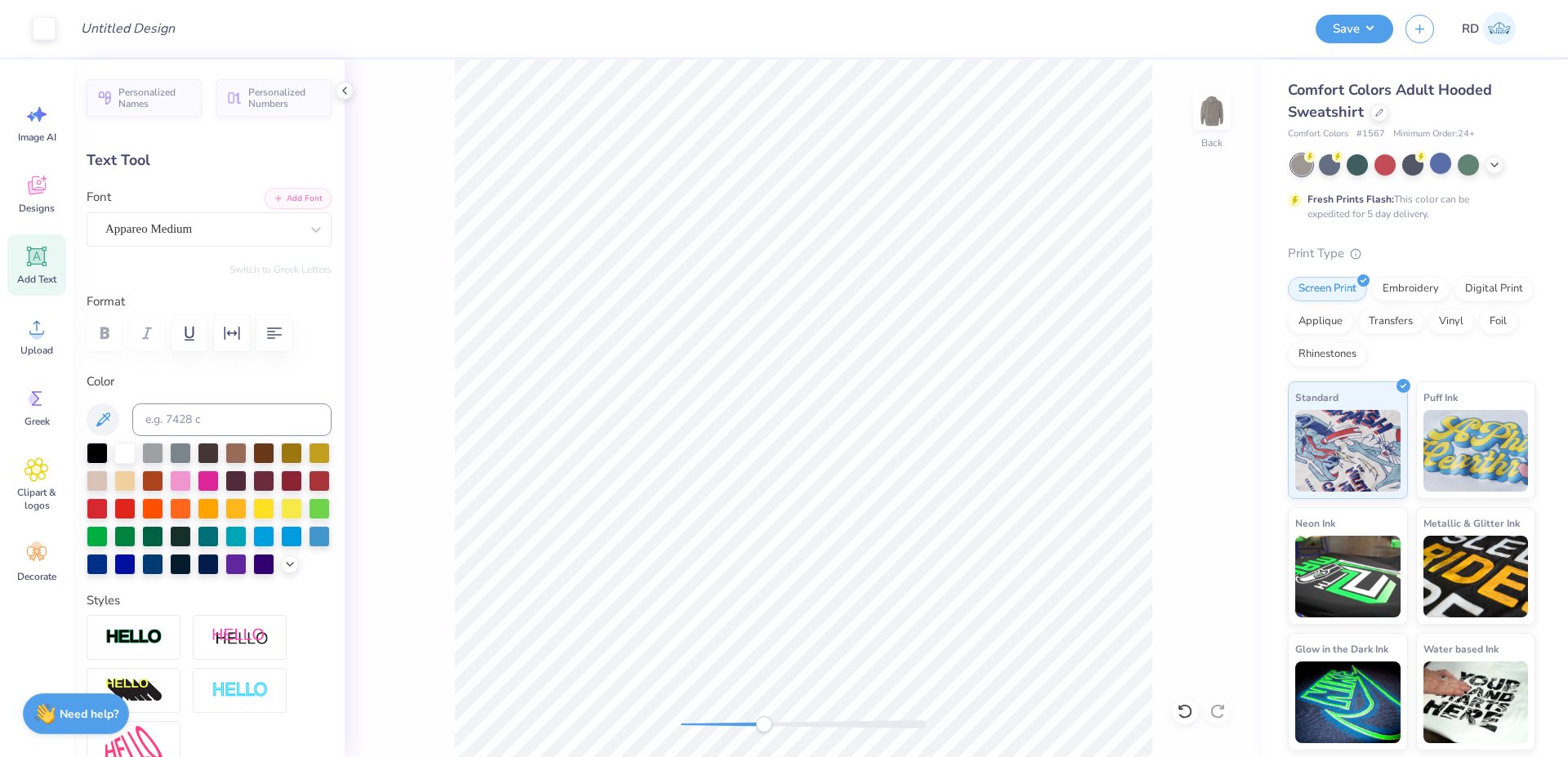
type input "0.44"
type input "14.26"
type input "6.22"
type input "0.58"
click at [967, 443] on li "Duplicate" at bounding box center [1061, 451] width 128 height 32
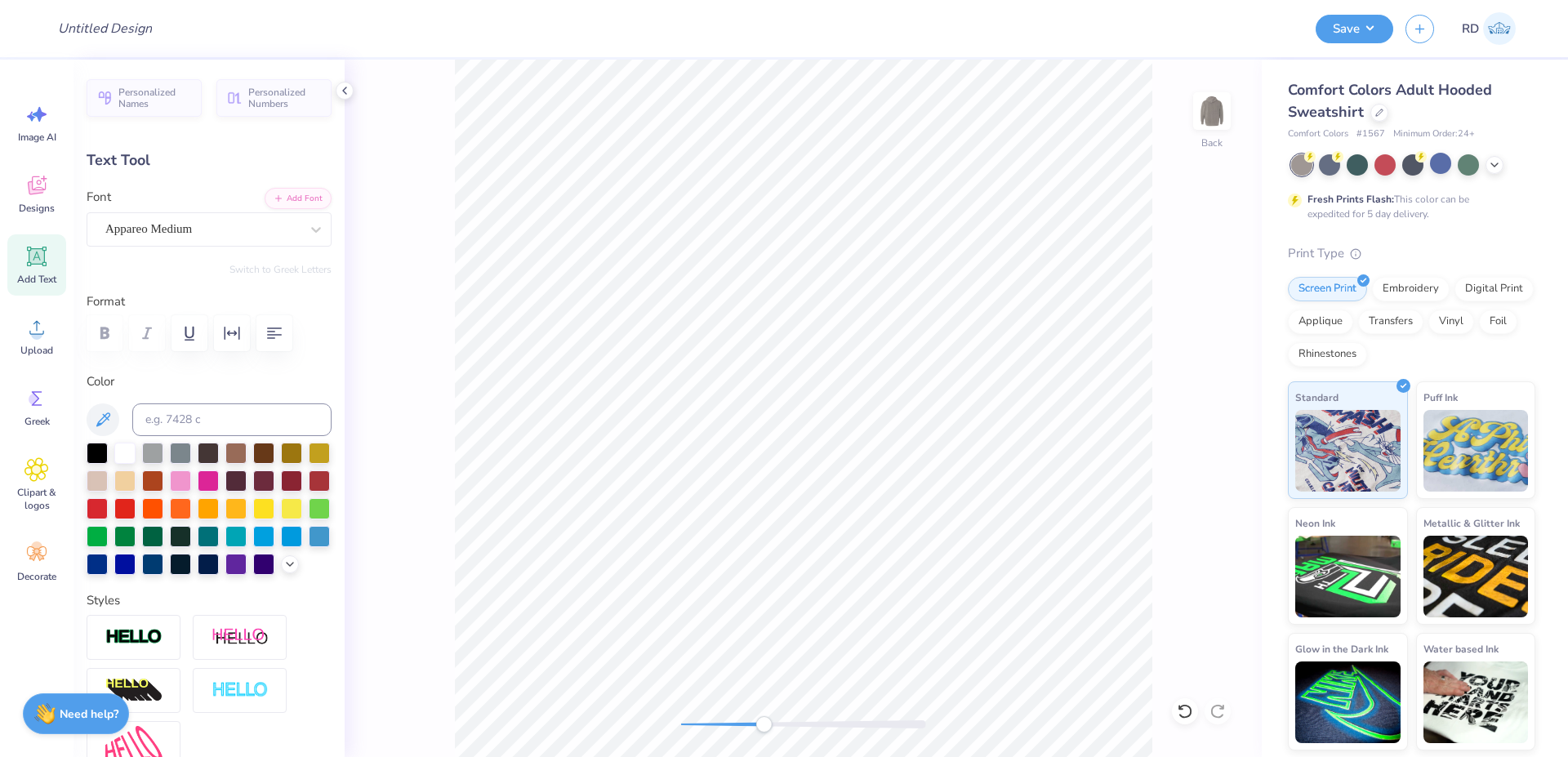
type input "14.41"
type textarea "Dad's Weekend"
click at [286, 196] on button "Add Font" at bounding box center [298, 196] width 67 height 21
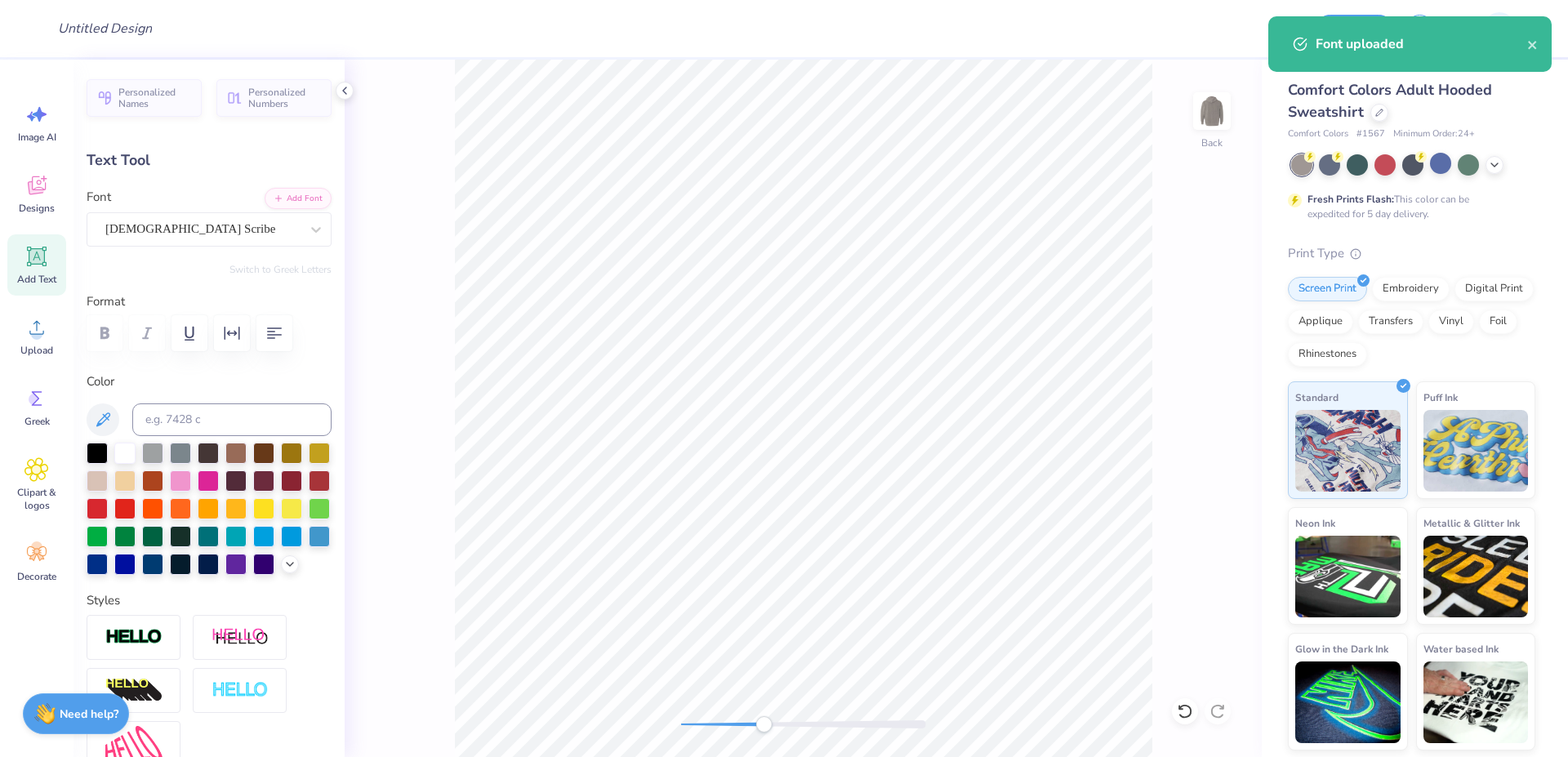
click at [737, 732] on div at bounding box center [802, 725] width 245 height 16
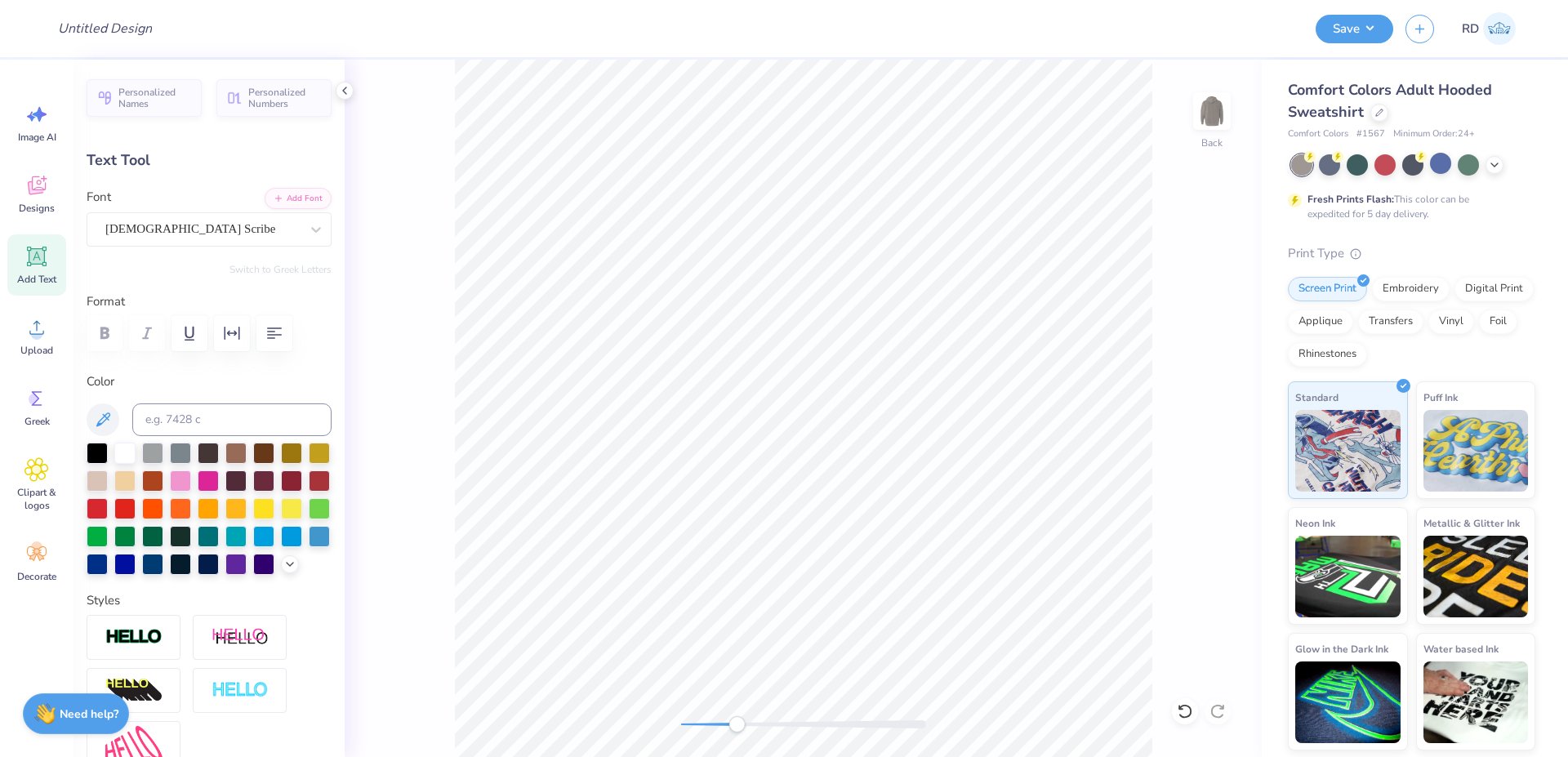
type input "10.23"
type input "1.71"
type input "11.13"
type input "10.33"
type input "1.72"
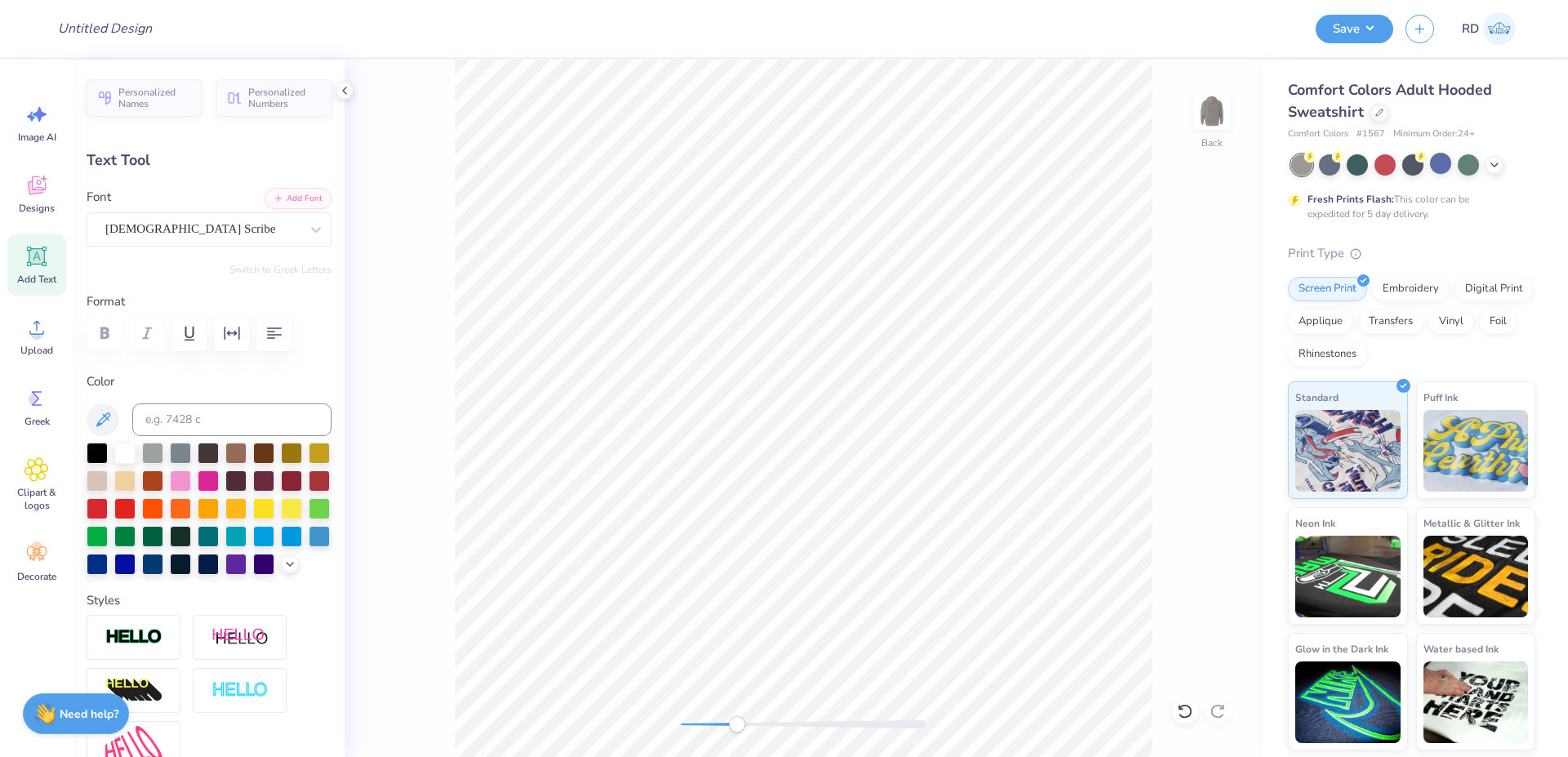
click at [704, 727] on div at bounding box center [802, 725] width 245 height 8
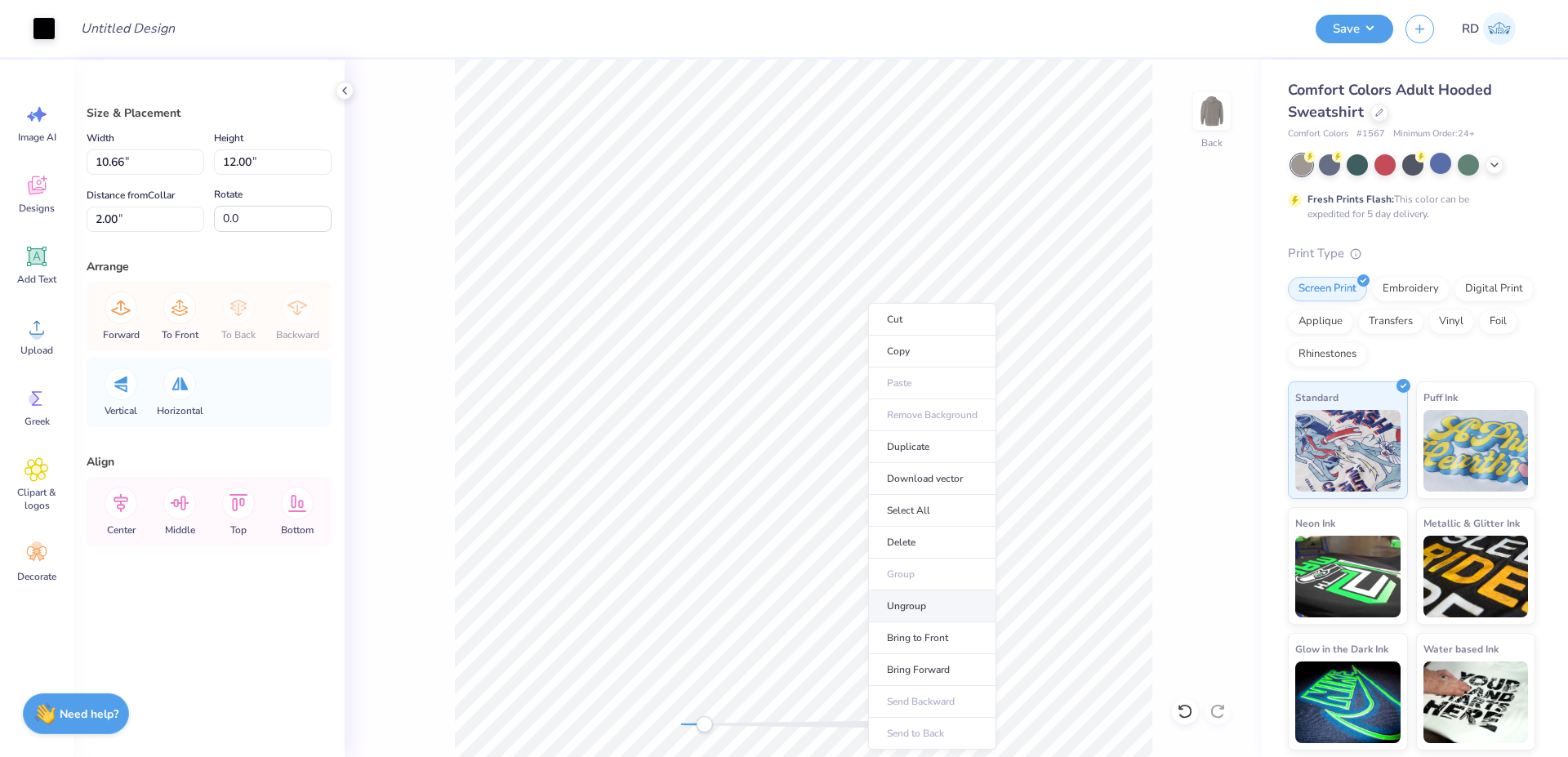
click at [910, 601] on li "Ungroup" at bounding box center [931, 607] width 128 height 32
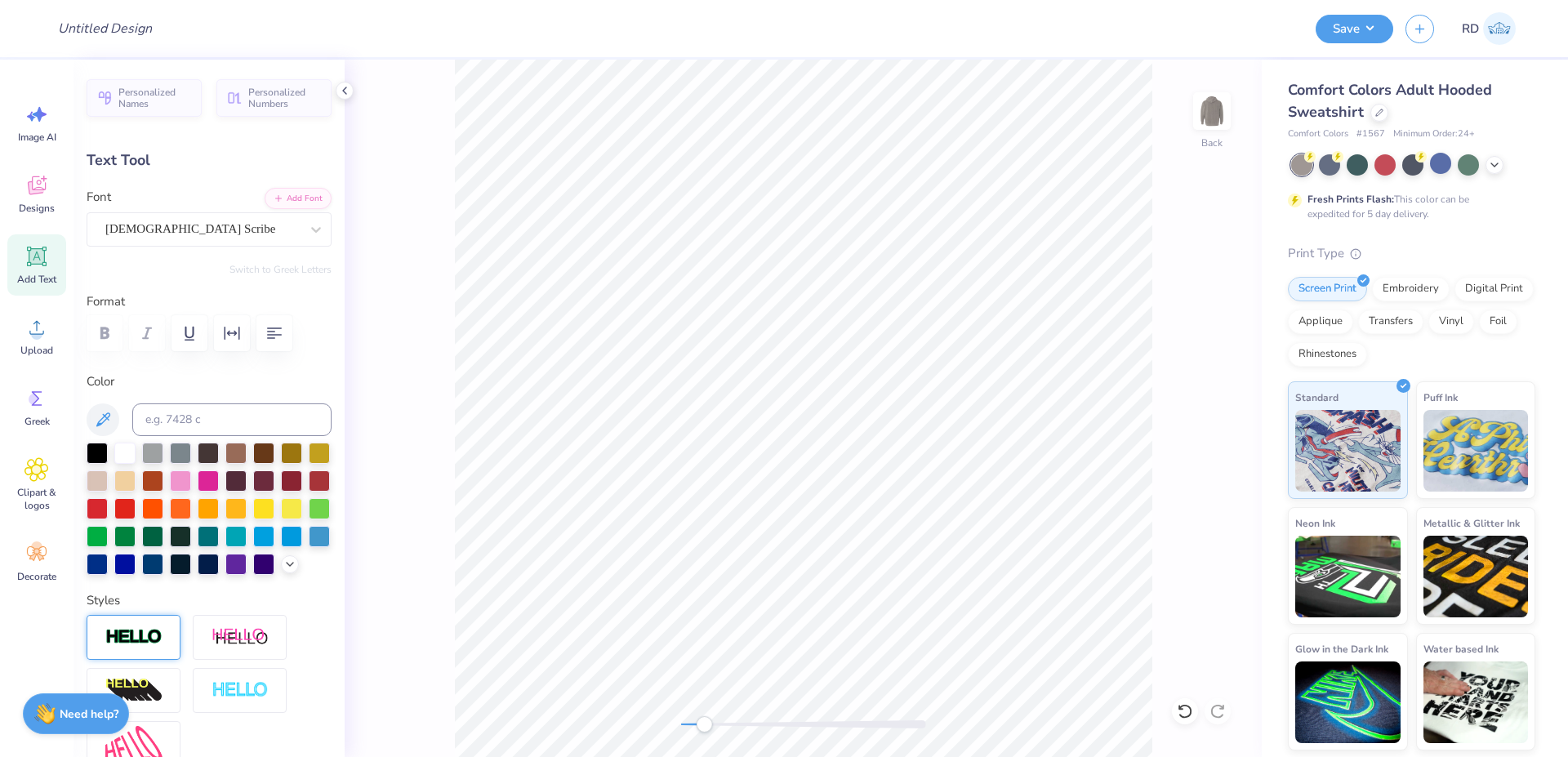
drag, startPoint x: 91, startPoint y: 455, endPoint x: 145, endPoint y: 688, distance: 239.2
click at [91, 456] on div at bounding box center [97, 453] width 21 height 21
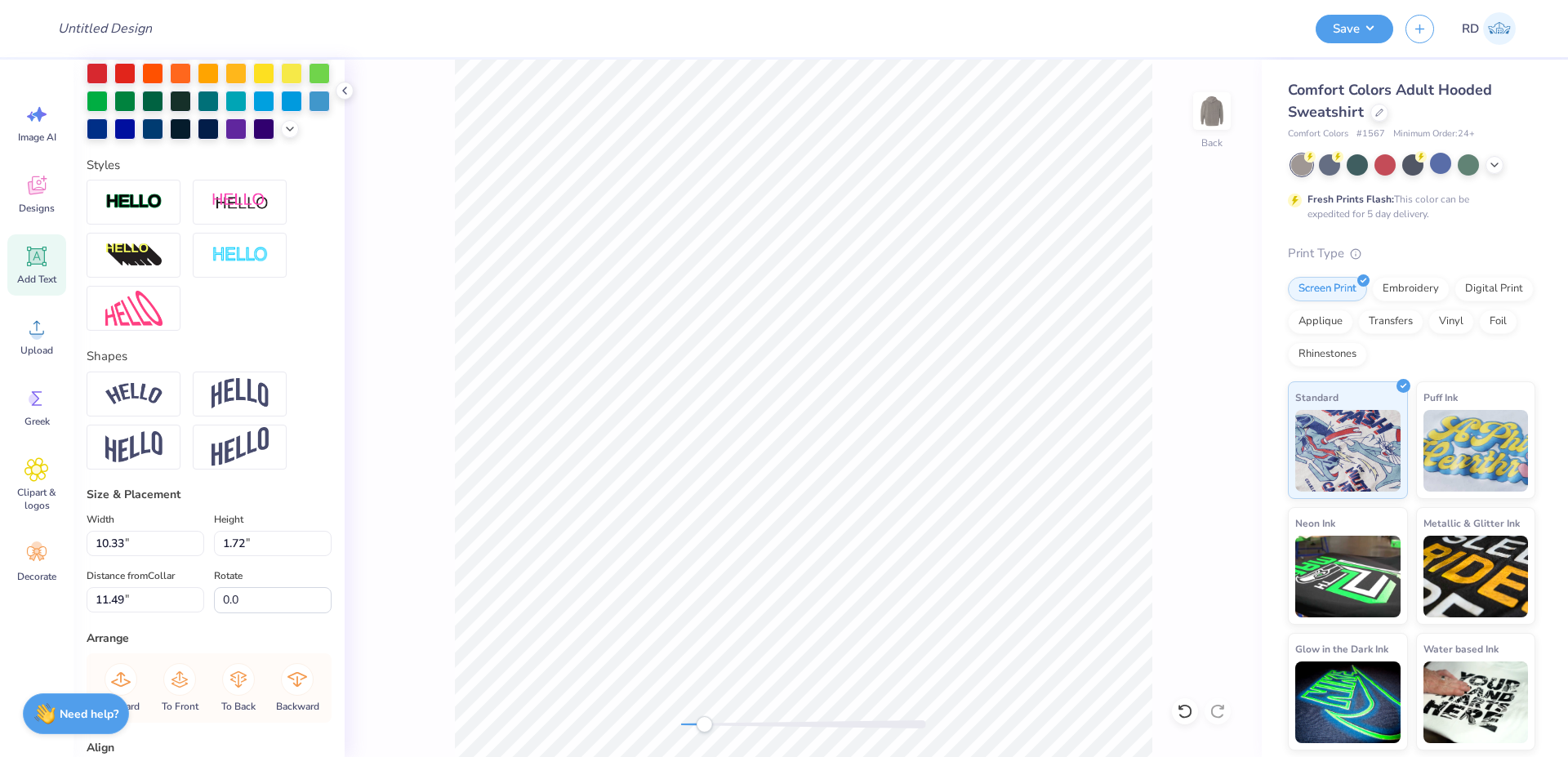
scroll to position [588, 0]
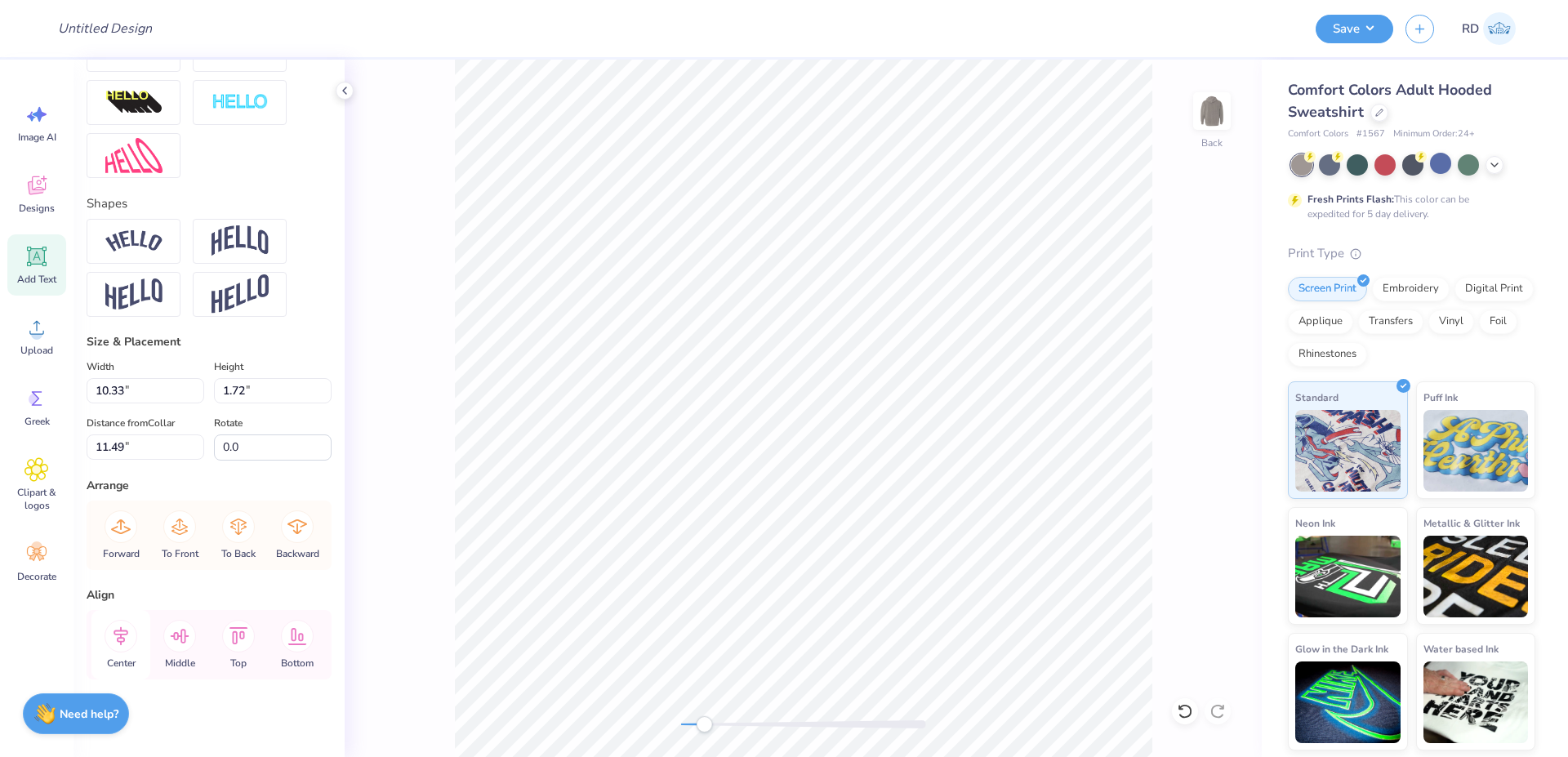
click at [127, 645] on icon at bounding box center [121, 636] width 15 height 19
type input "2.59"
type input "0.45"
type input "10.91"
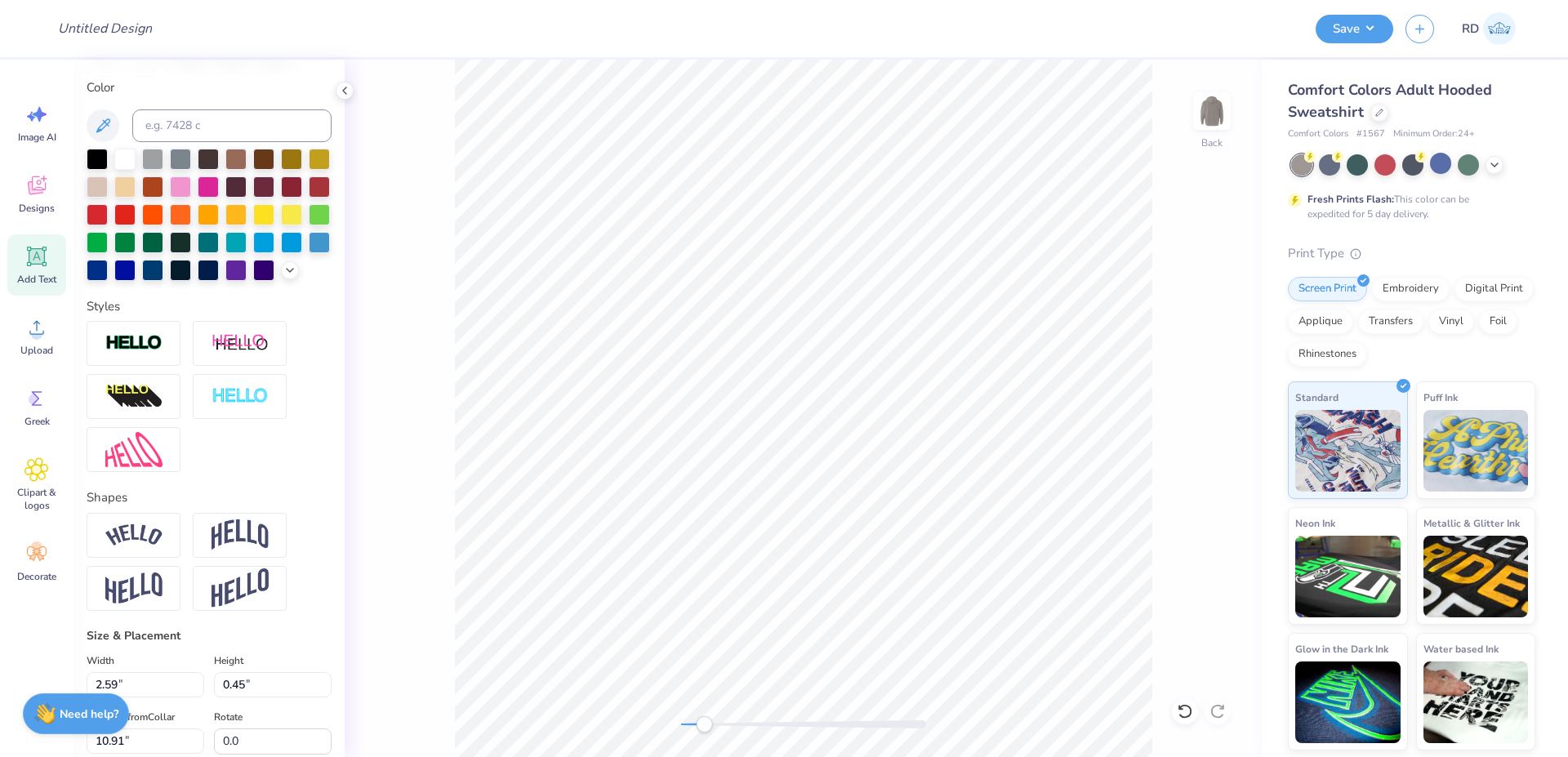
scroll to position [0, 0]
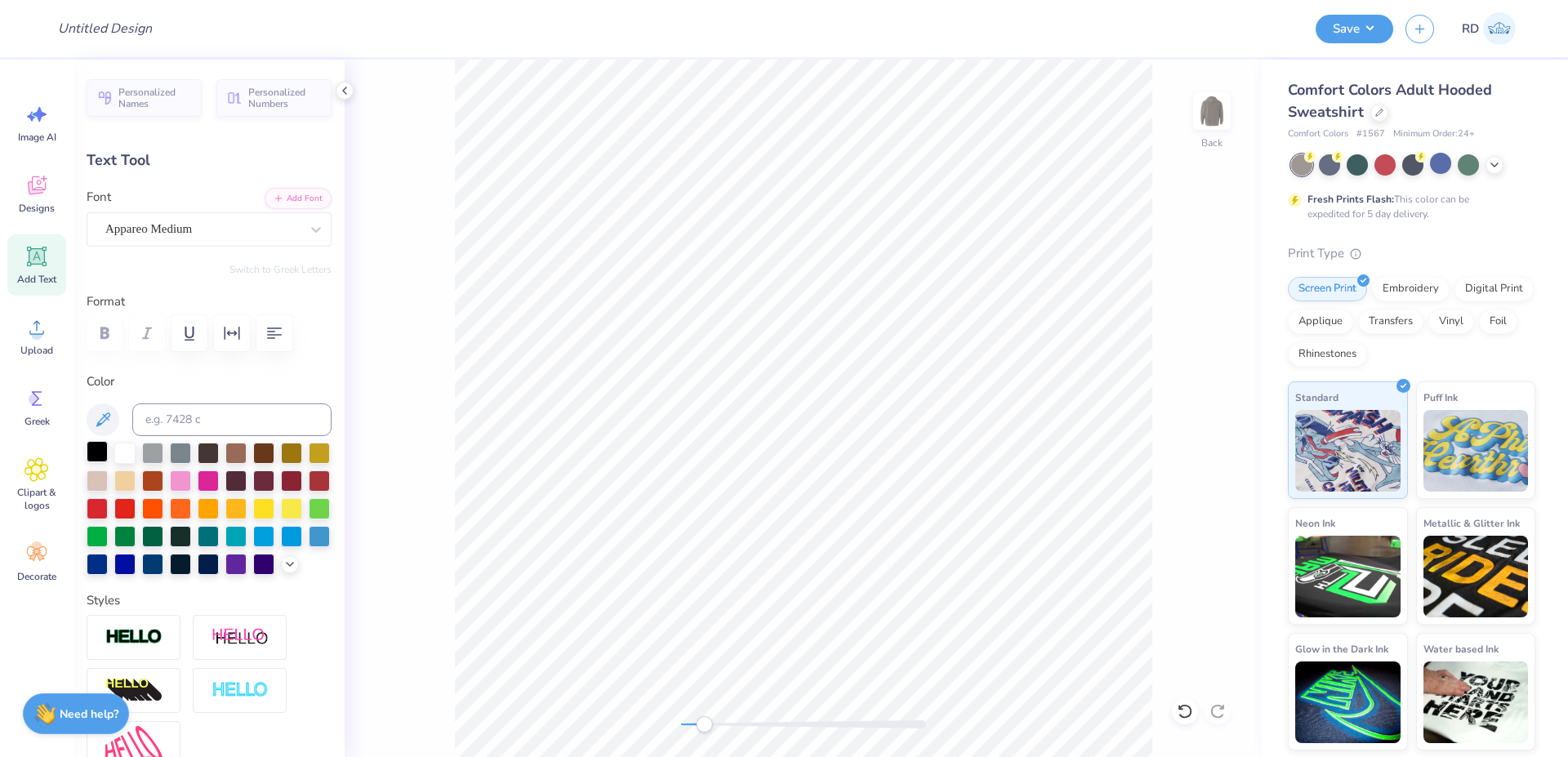
click at [100, 449] on div at bounding box center [97, 451] width 21 height 21
type input "6.22"
type input "0.58"
type input "13.41"
click at [91, 450] on div at bounding box center [97, 451] width 21 height 21
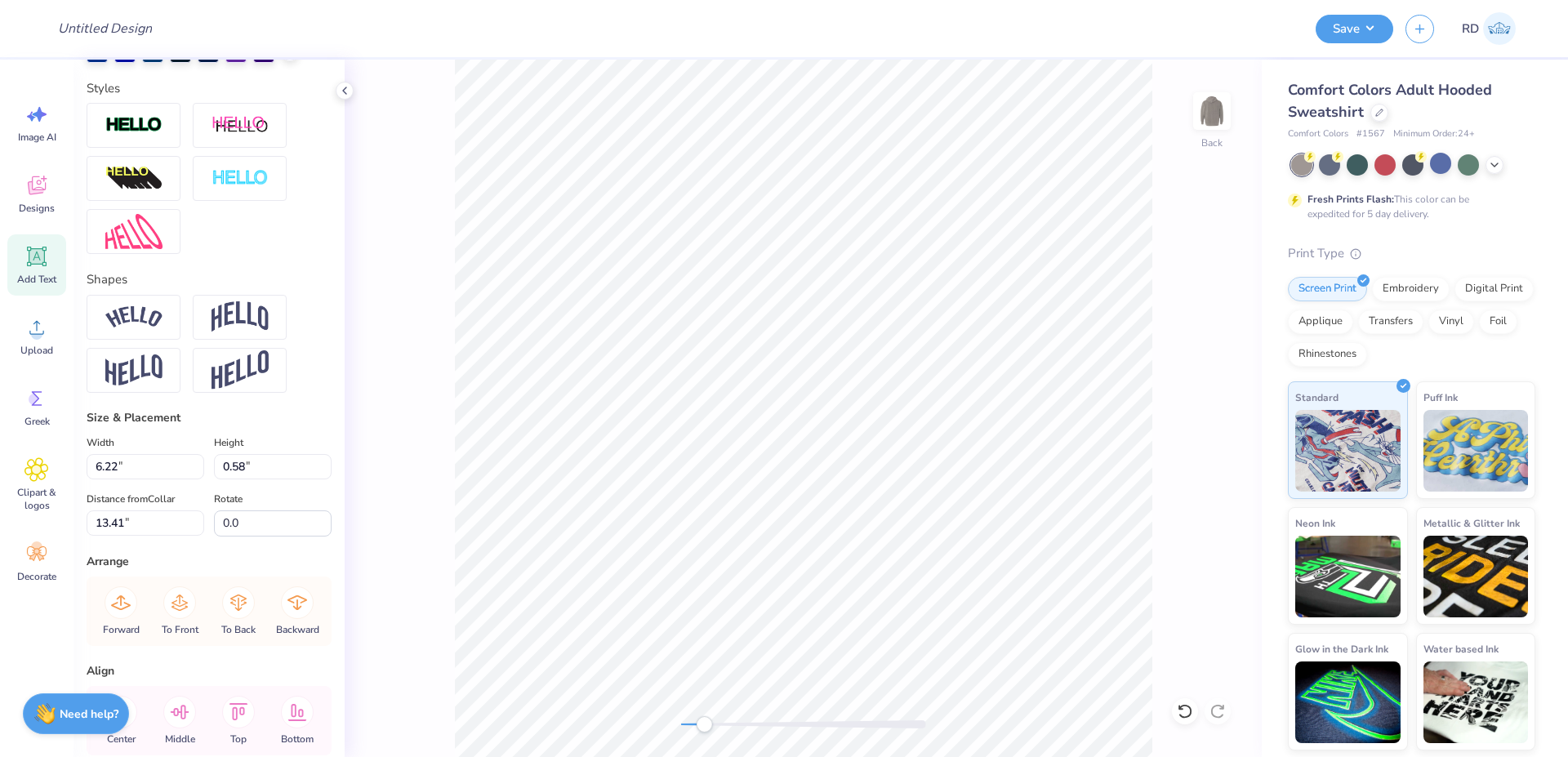
scroll to position [588, 0]
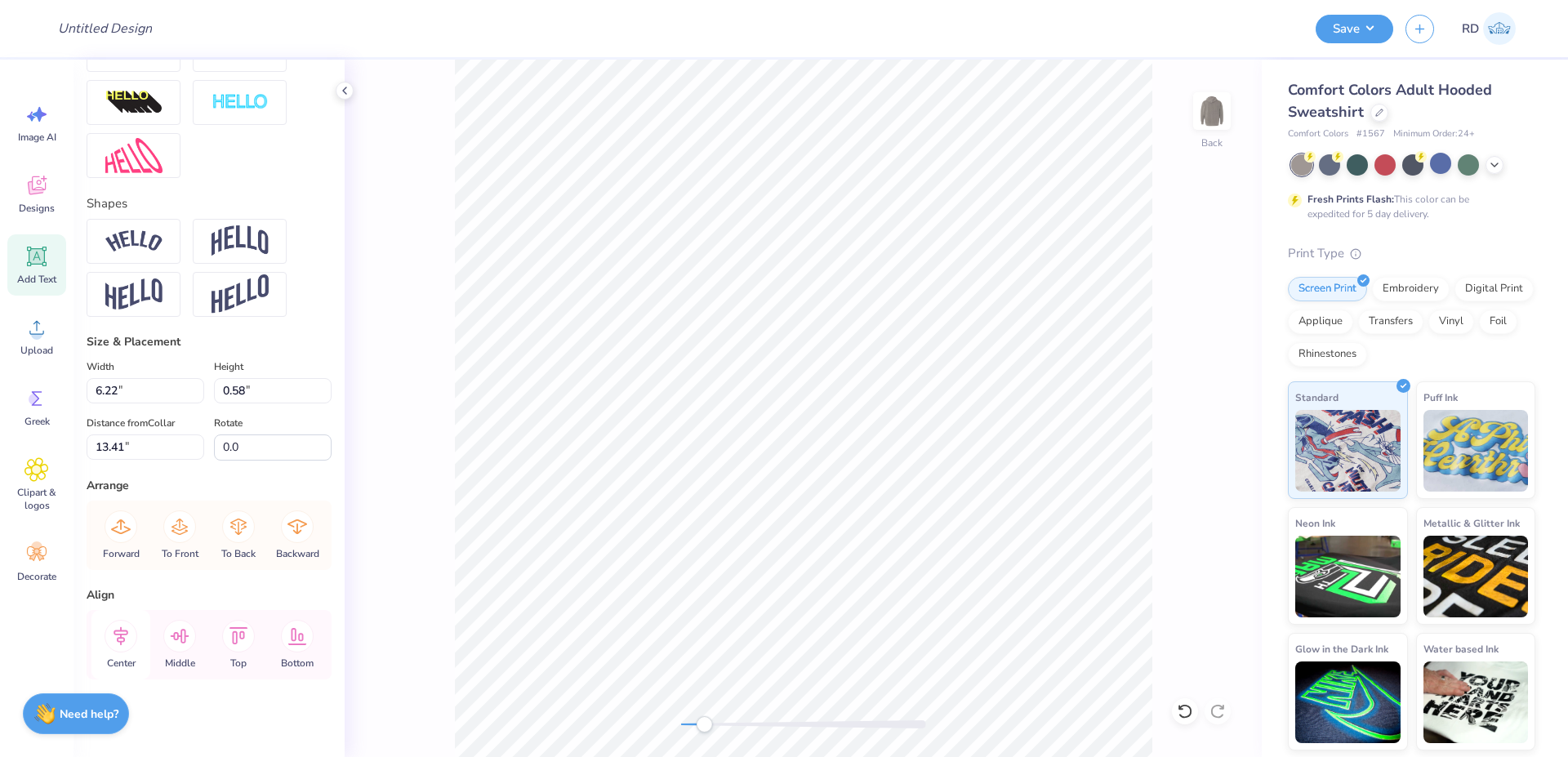
click at [126, 645] on icon at bounding box center [121, 636] width 15 height 19
drag, startPoint x: 699, startPoint y: 724, endPoint x: 676, endPoint y: 724, distance: 23.0
click at [676, 724] on div "Accessibility label" at bounding box center [683, 725] width 16 height 16
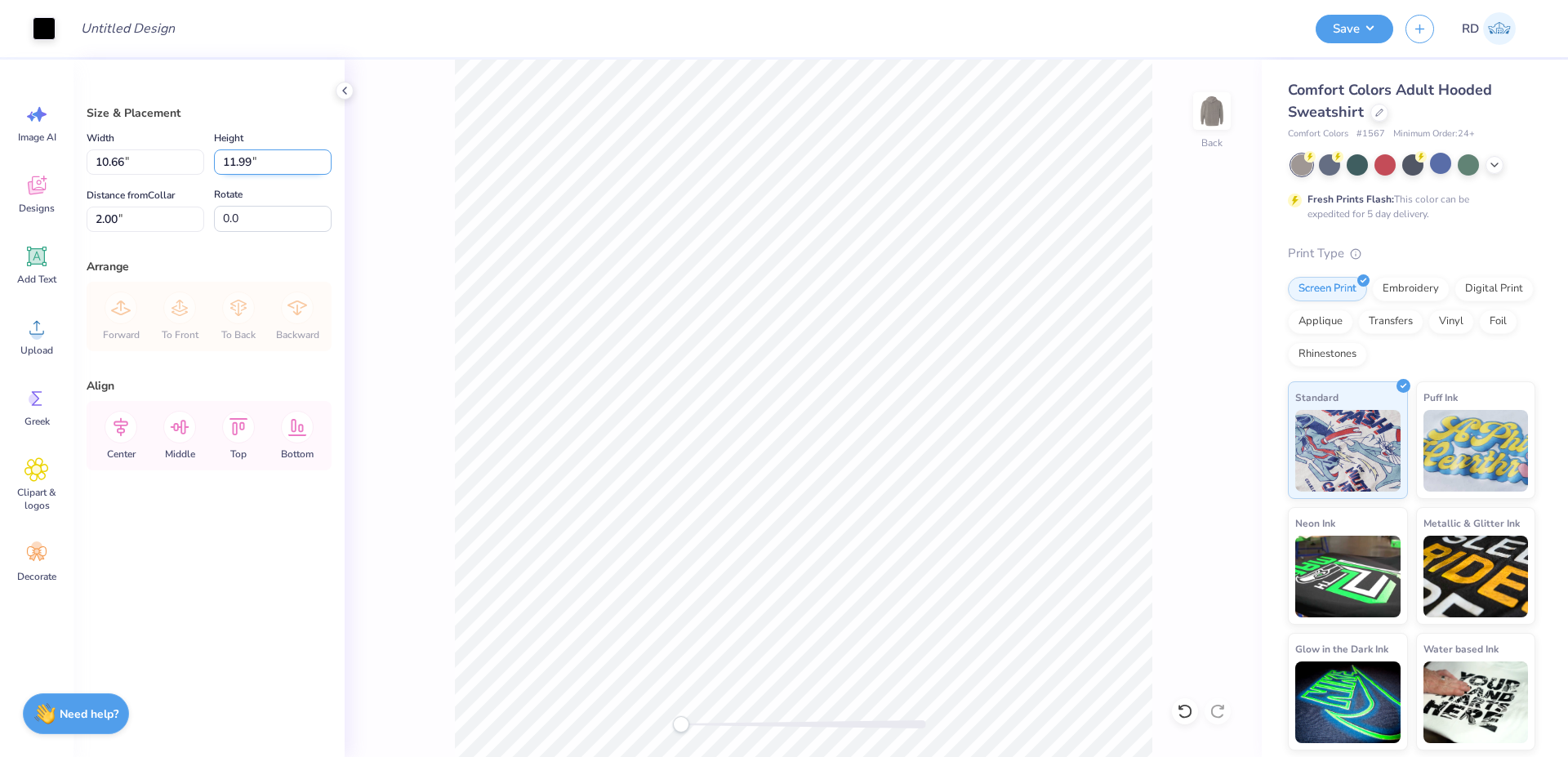
click at [258, 164] on input "11.99" at bounding box center [273, 162] width 118 height 25
type input "12"
type input "10.67"
type input "12.00"
click at [158, 221] on input "1.99" at bounding box center [146, 219] width 118 height 25
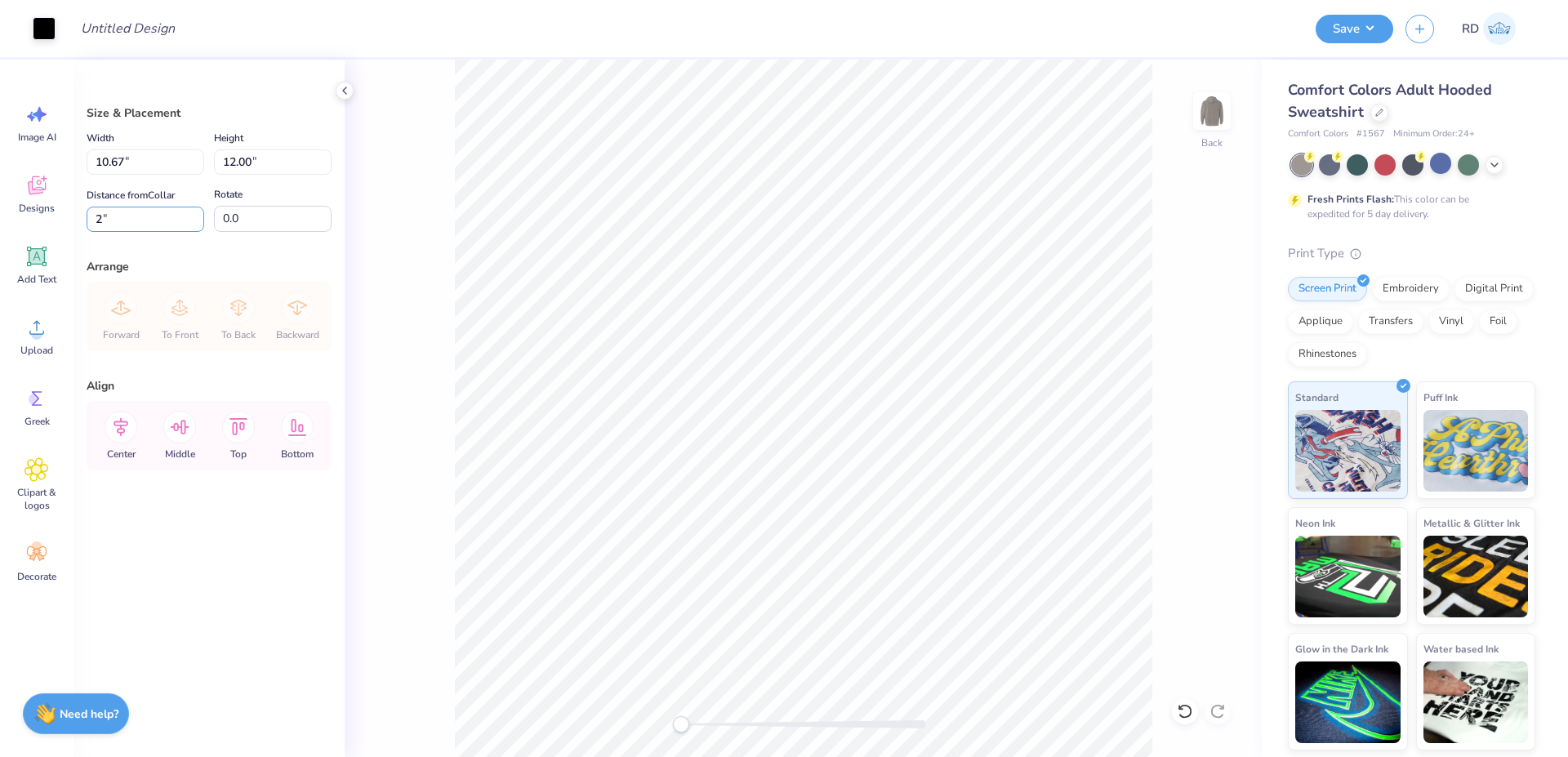
type input "2.00"
click at [148, 29] on input "Design Title" at bounding box center [148, 28] width 160 height 33
paste input "FPS240631"
type input "FPS240631"
click at [967, 29] on div "Art colors Design Title FPS240631 Save RD" at bounding box center [784, 28] width 1568 height 57
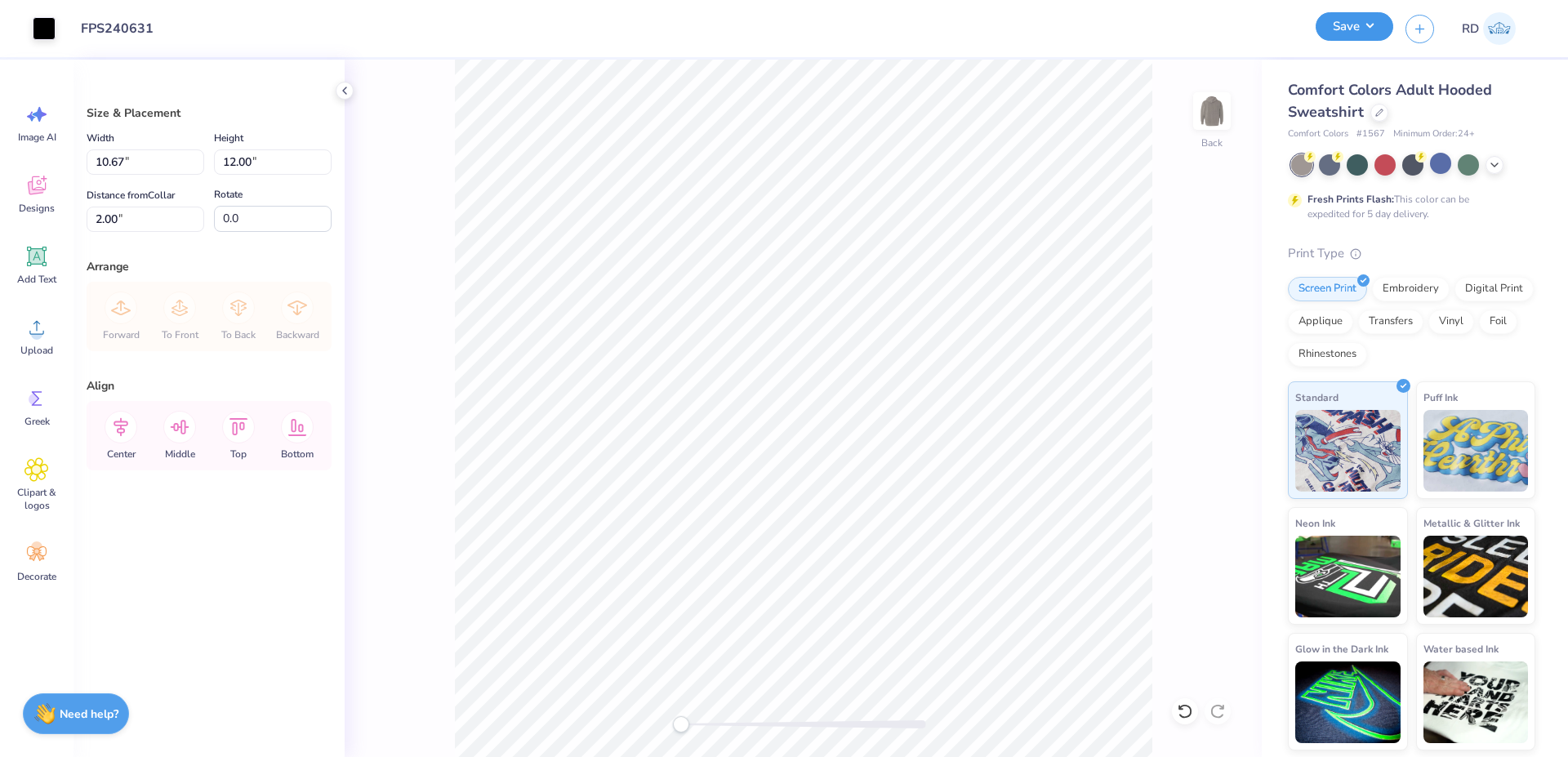
click at [967, 38] on button "Save" at bounding box center [1354, 26] width 78 height 29
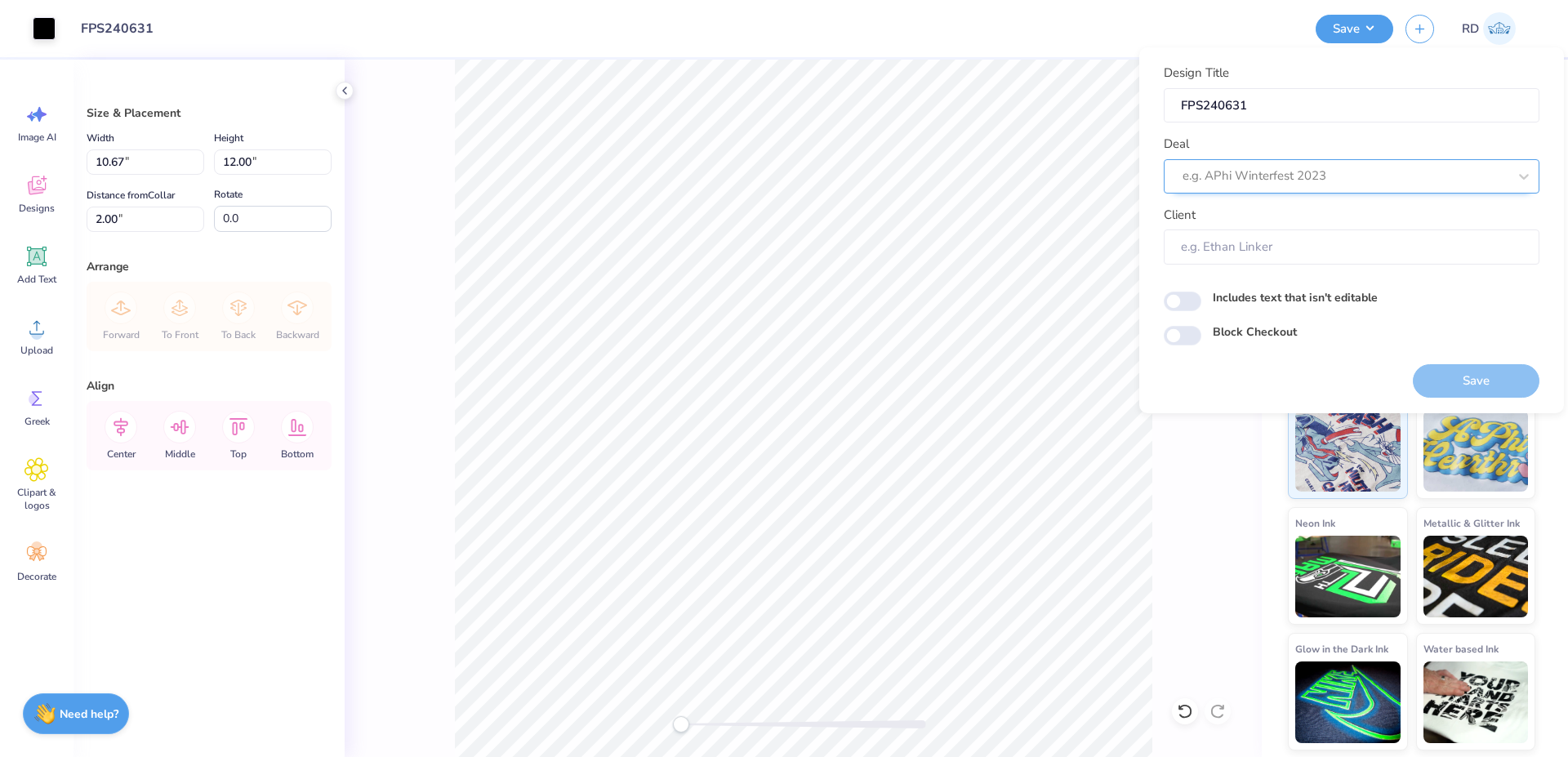
click at [967, 184] on div at bounding box center [1344, 176] width 325 height 22
type input "gallery"
click at [967, 199] on div "Design Title FPS240631 Deal option Design Tool Gallery focused, 1 of 1. 1 resul…" at bounding box center [1351, 164] width 376 height 201
click at [967, 175] on div at bounding box center [1344, 178] width 325 height 22
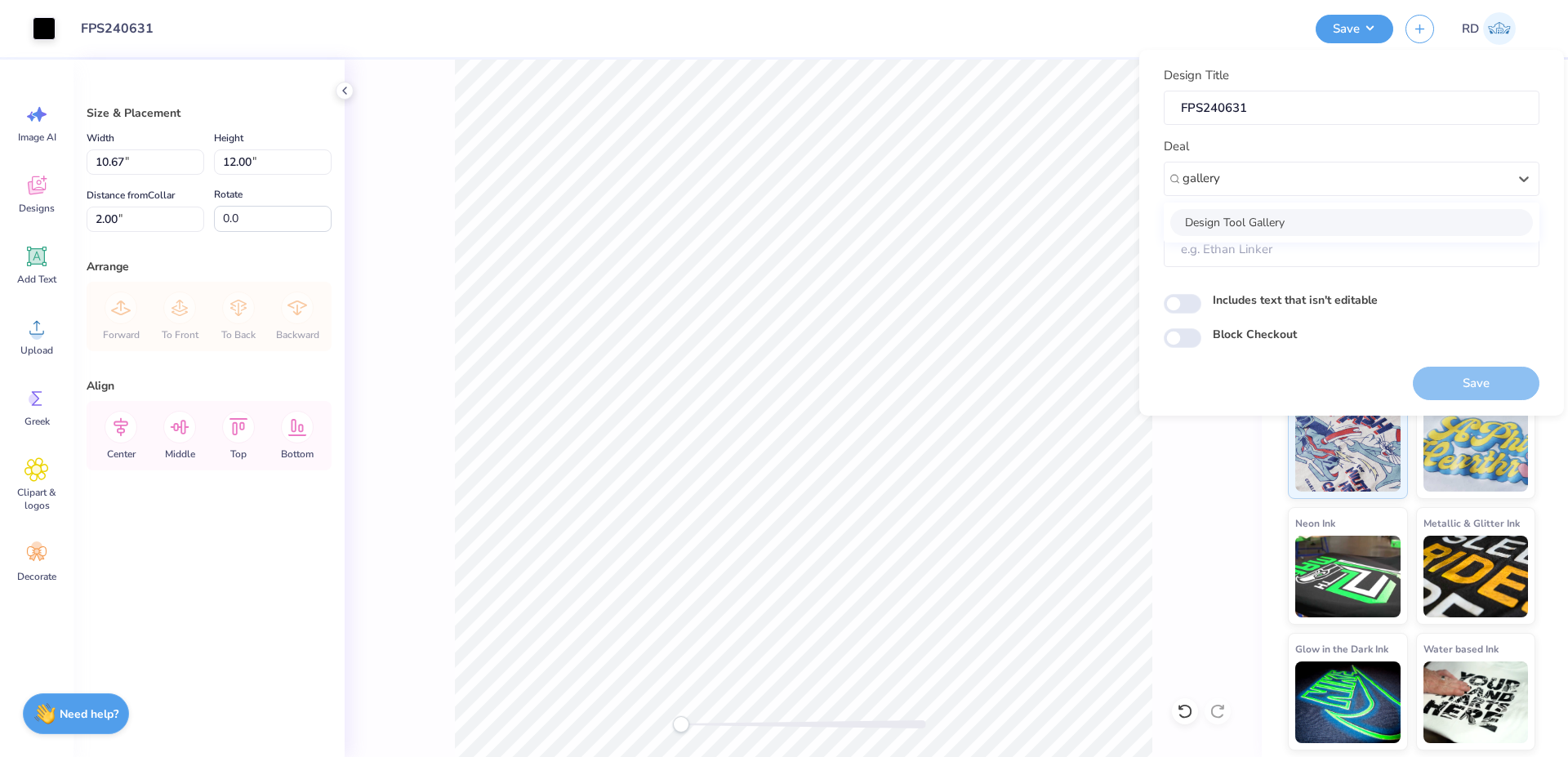
click at [967, 230] on div "Design Tool Gallery" at bounding box center [1351, 222] width 363 height 27
type input "gallery"
type input "Design Tool Gallery User"
click at [967, 376] on button "Save" at bounding box center [1475, 383] width 127 height 33
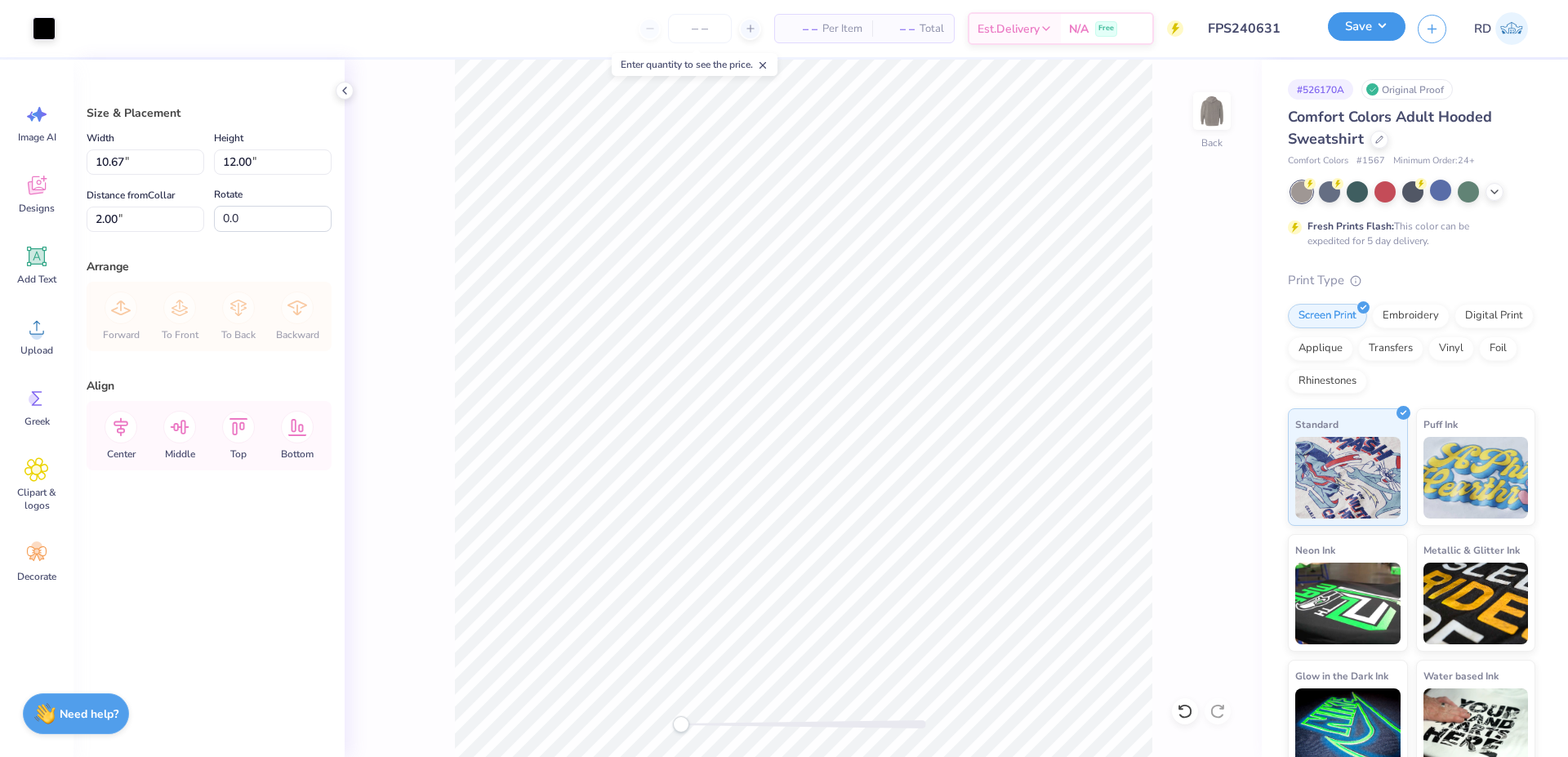
click at [967, 21] on button "Save" at bounding box center [1366, 26] width 78 height 29
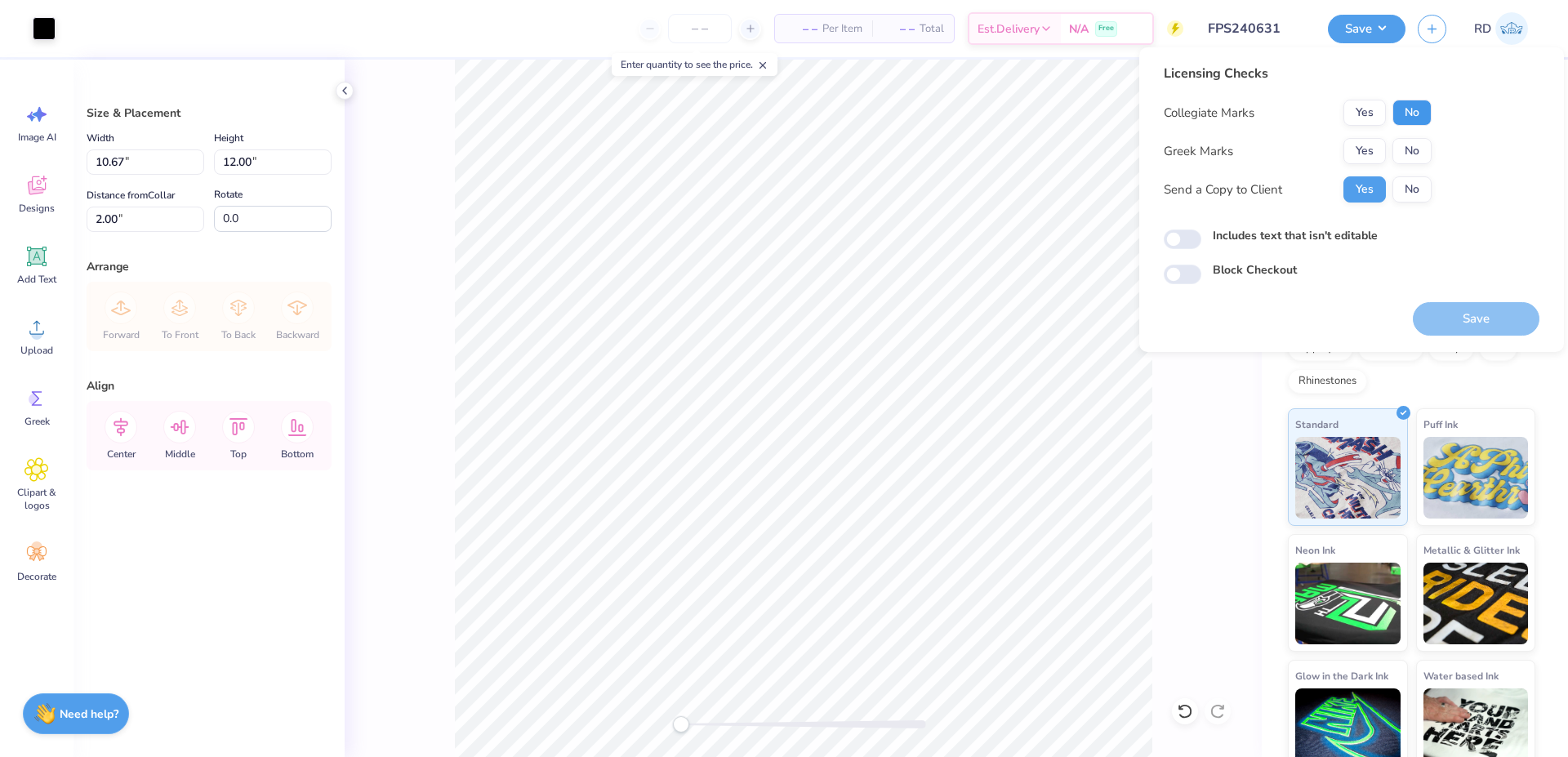
click at [967, 107] on button "No" at bounding box center [1411, 113] width 39 height 26
click at [967, 156] on button "Yes" at bounding box center [1364, 151] width 42 height 26
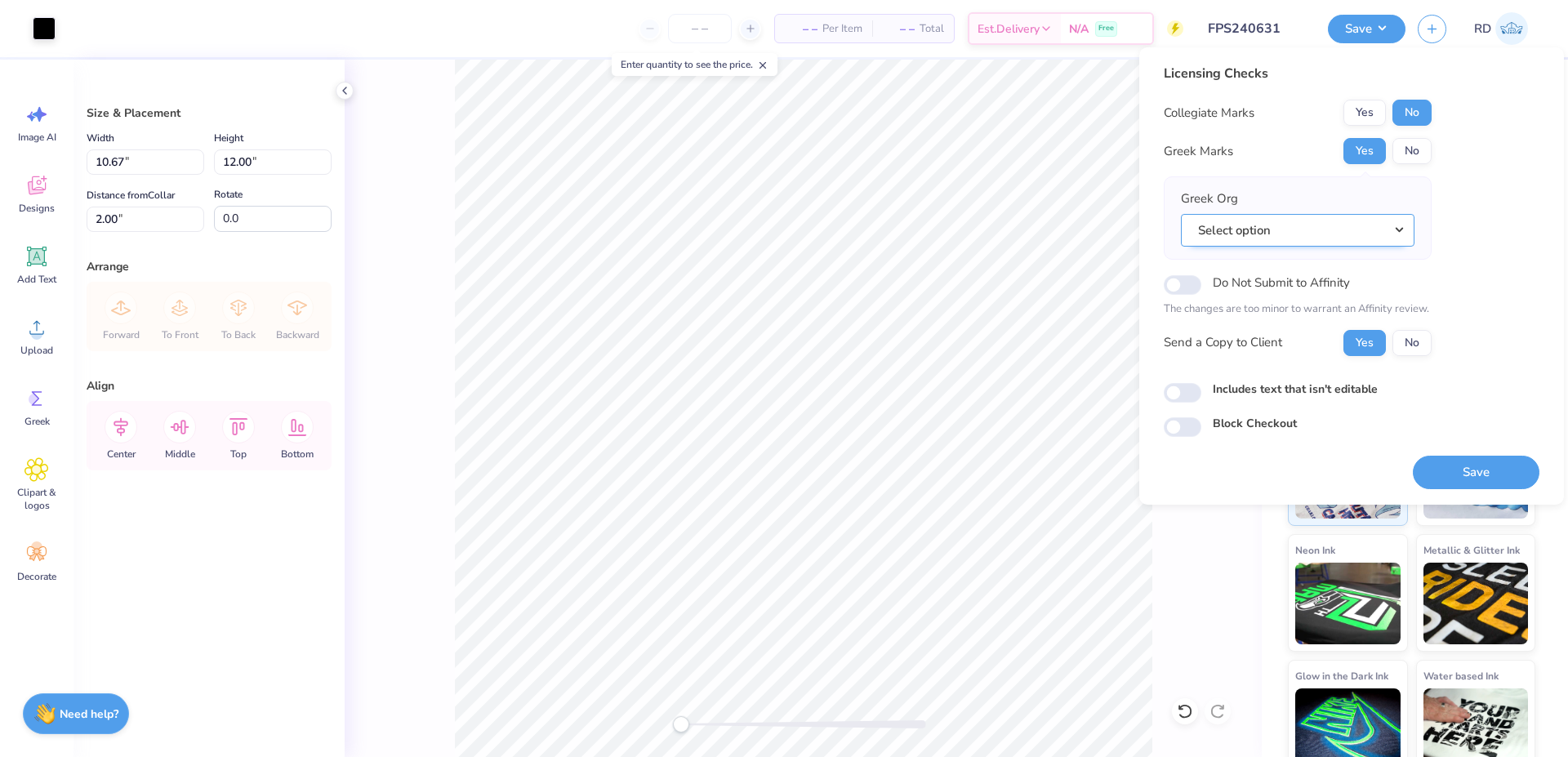
click at [967, 229] on button "Select option" at bounding box center [1297, 230] width 234 height 33
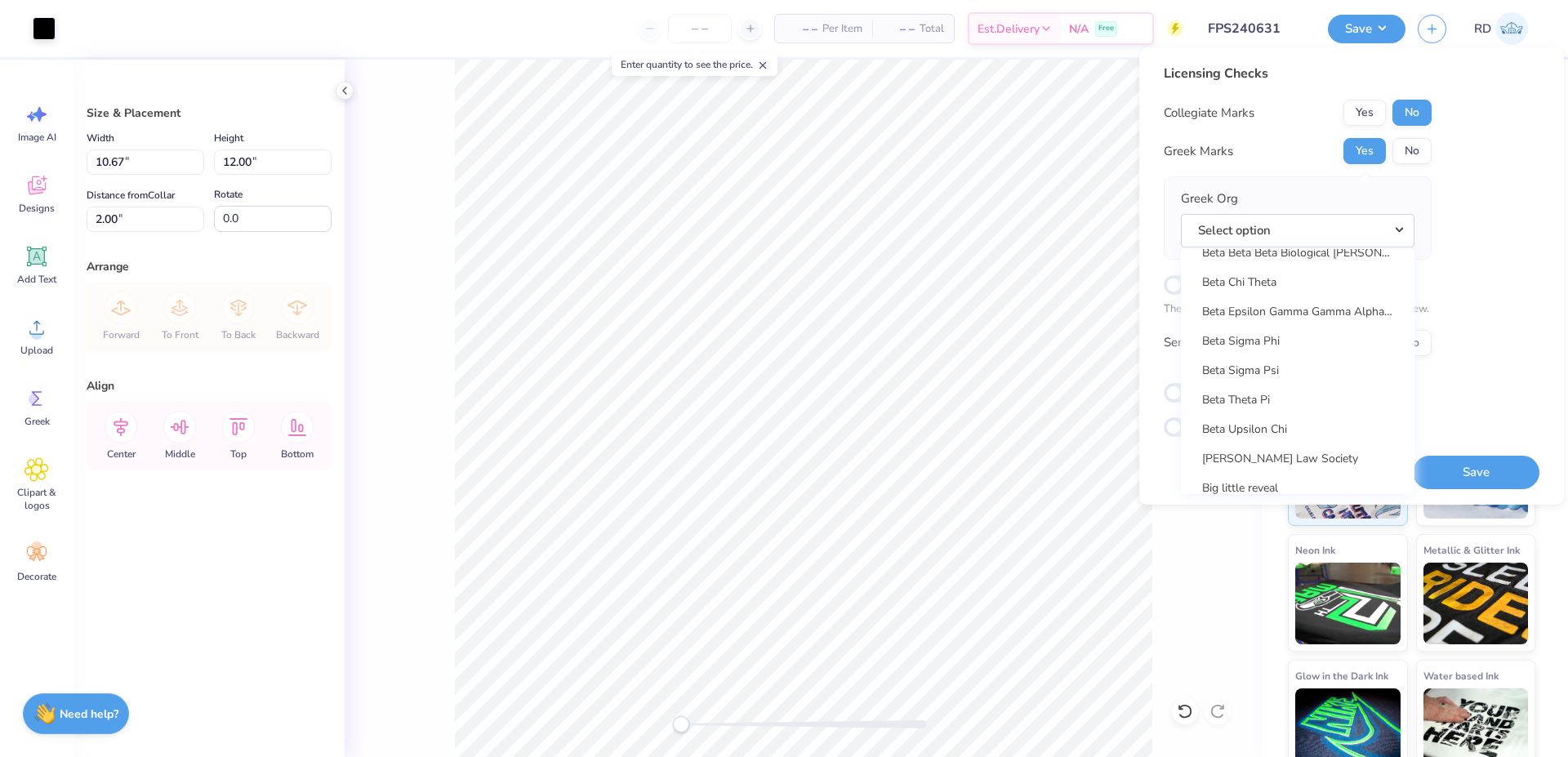
scroll to position [2203, 0]
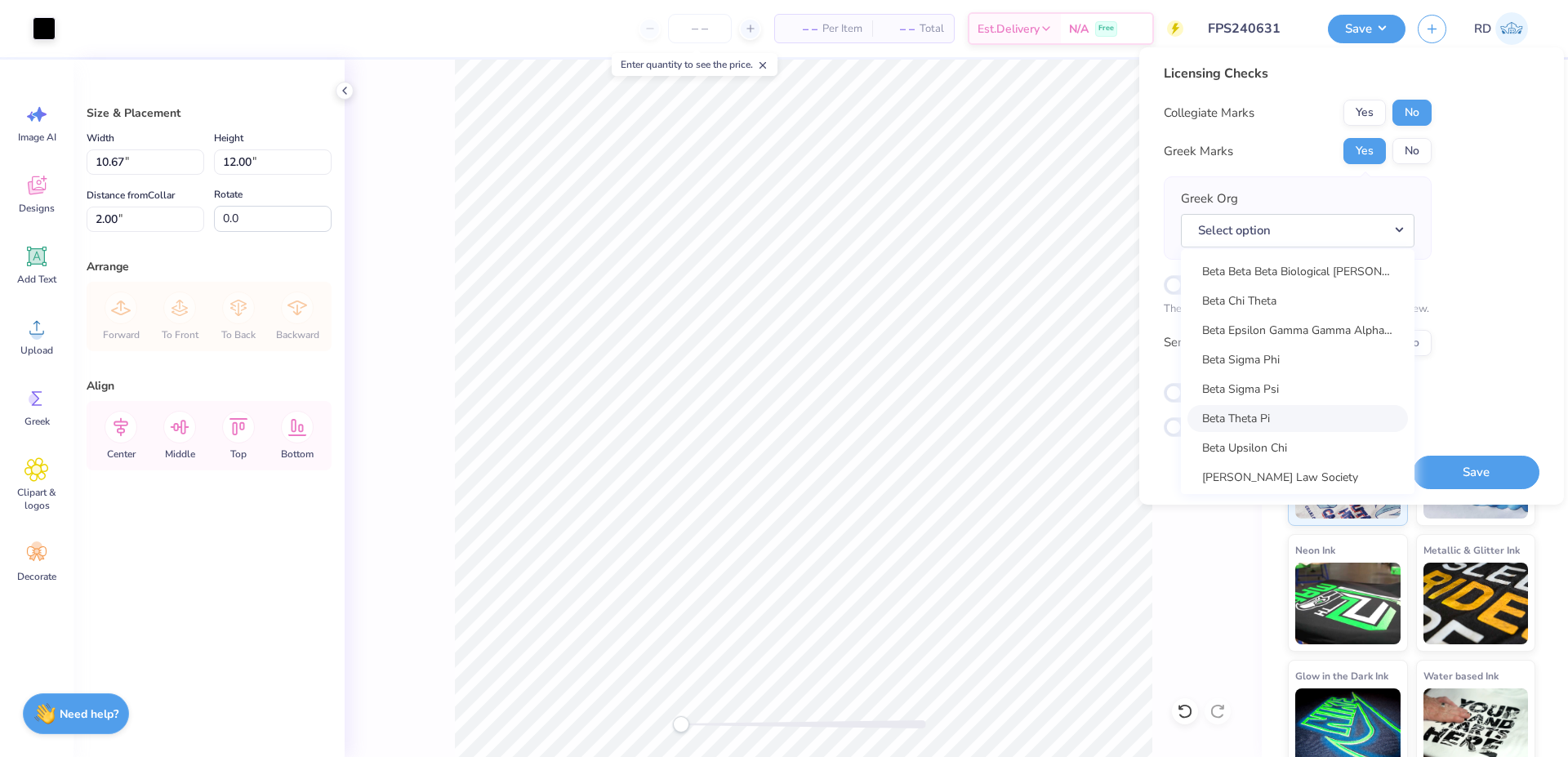
click at [967, 418] on link "Beta Theta Pi" at bounding box center [1297, 418] width 221 height 27
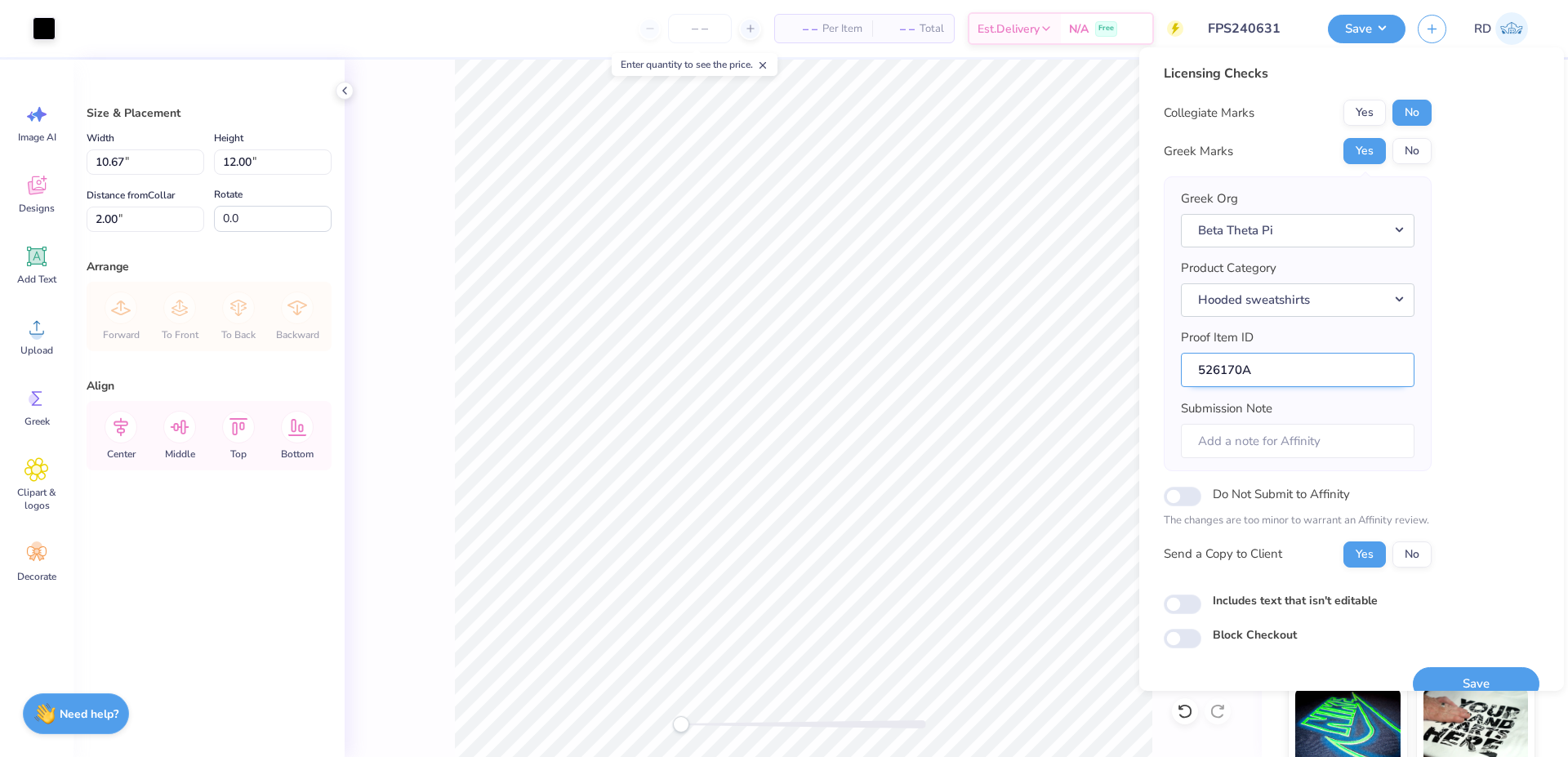
drag, startPoint x: 1243, startPoint y: 377, endPoint x: 1157, endPoint y: 373, distance: 86.1
click at [967, 373] on input "526170A" at bounding box center [1297, 370] width 234 height 35
drag, startPoint x: 1466, startPoint y: 682, endPoint x: 1025, endPoint y: 3, distance: 809.6
click at [967, 682] on button "Save" at bounding box center [1475, 683] width 127 height 33
click at [967, 671] on div "Save" at bounding box center [1475, 683] width 127 height 33
